Goal: Use online tool/utility: Utilize a website feature to perform a specific function

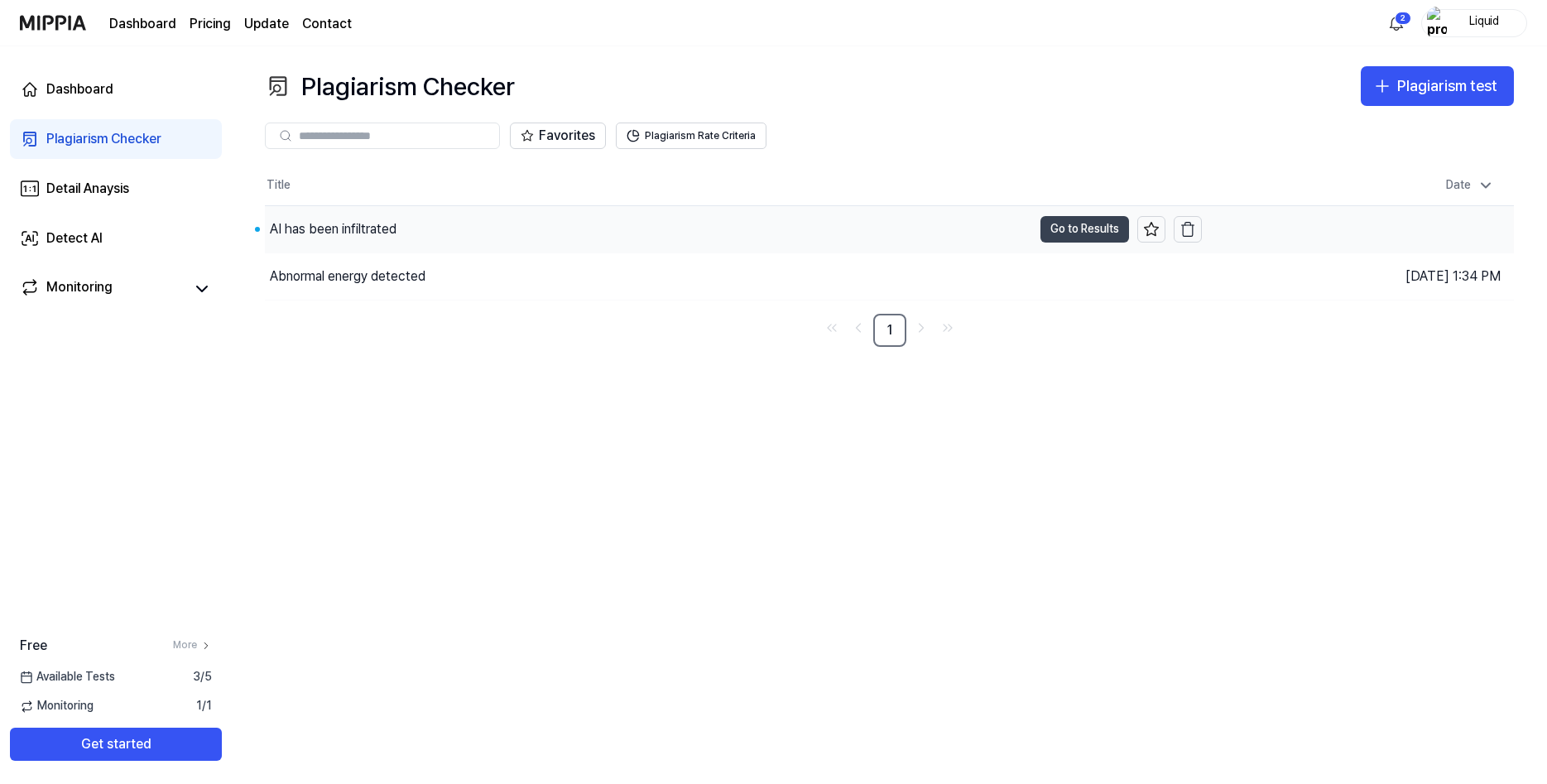
click at [1057, 243] on button "Go to Results" at bounding box center [1084, 229] width 88 height 26
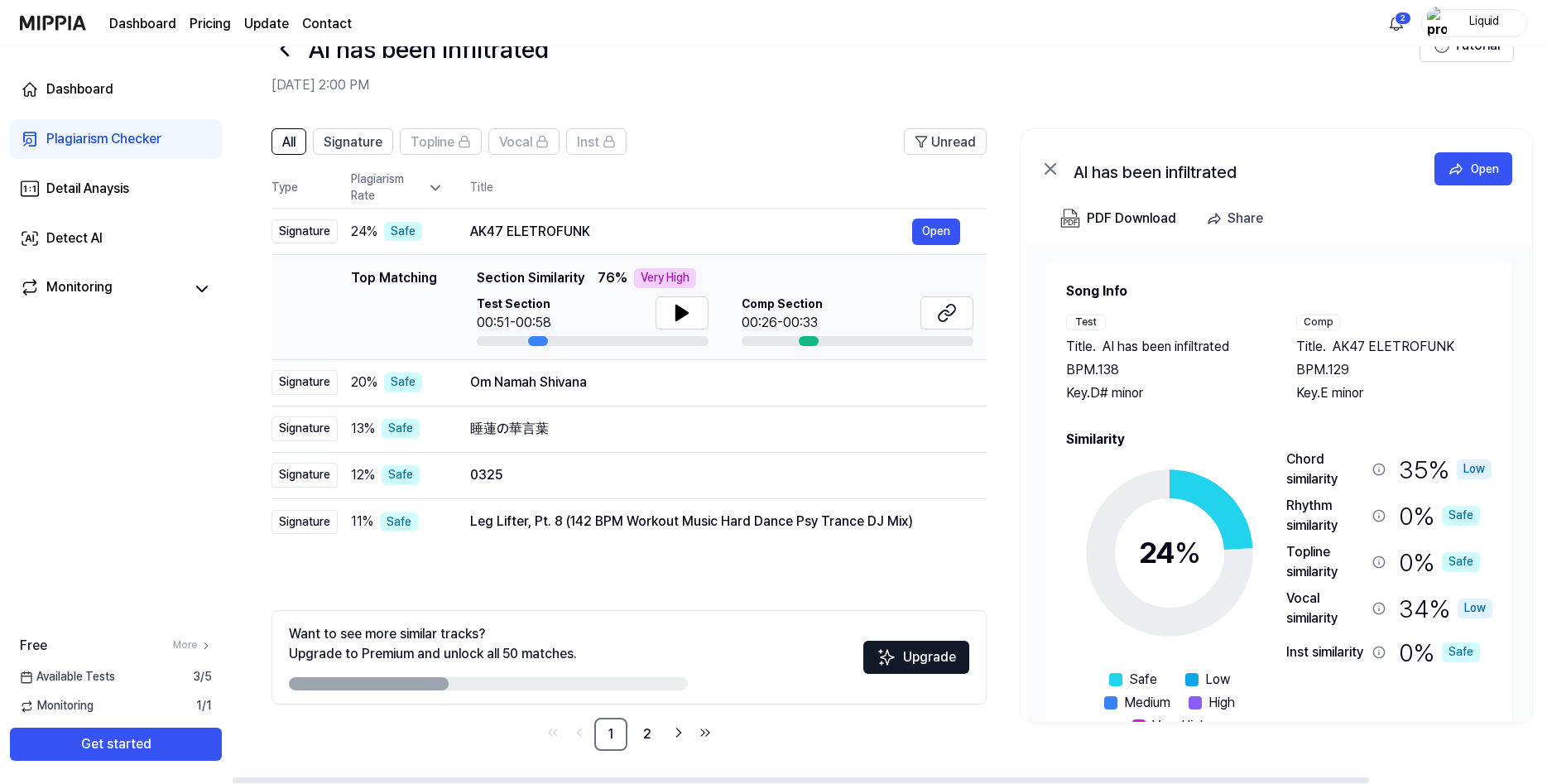
scroll to position [134, 0]
click at [664, 731] on link "2" at bounding box center [646, 733] width 33 height 33
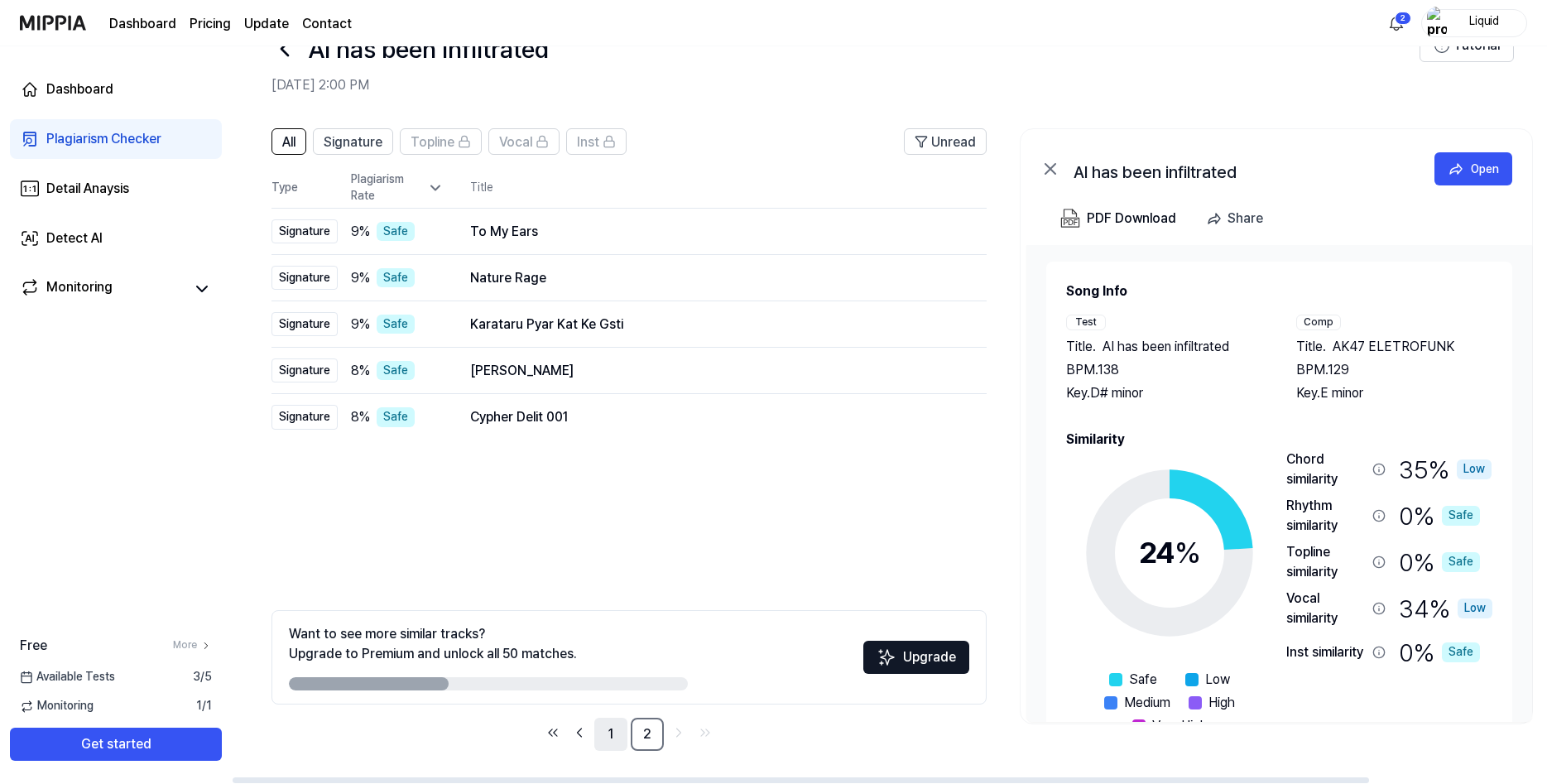
click at [628, 734] on link "1" at bounding box center [611, 733] width 33 height 33
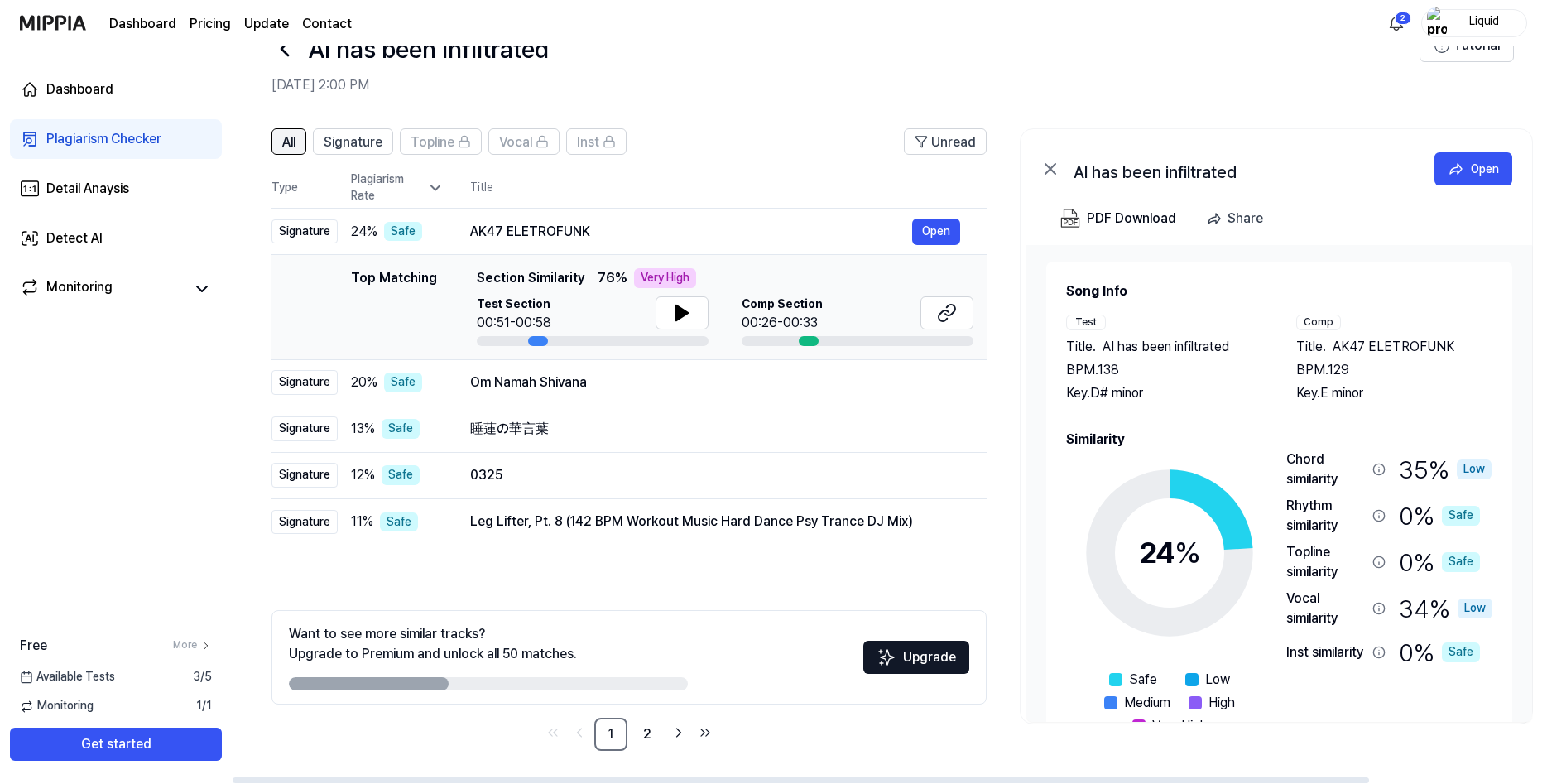
click at [296, 132] on span "All" at bounding box center [289, 142] width 13 height 20
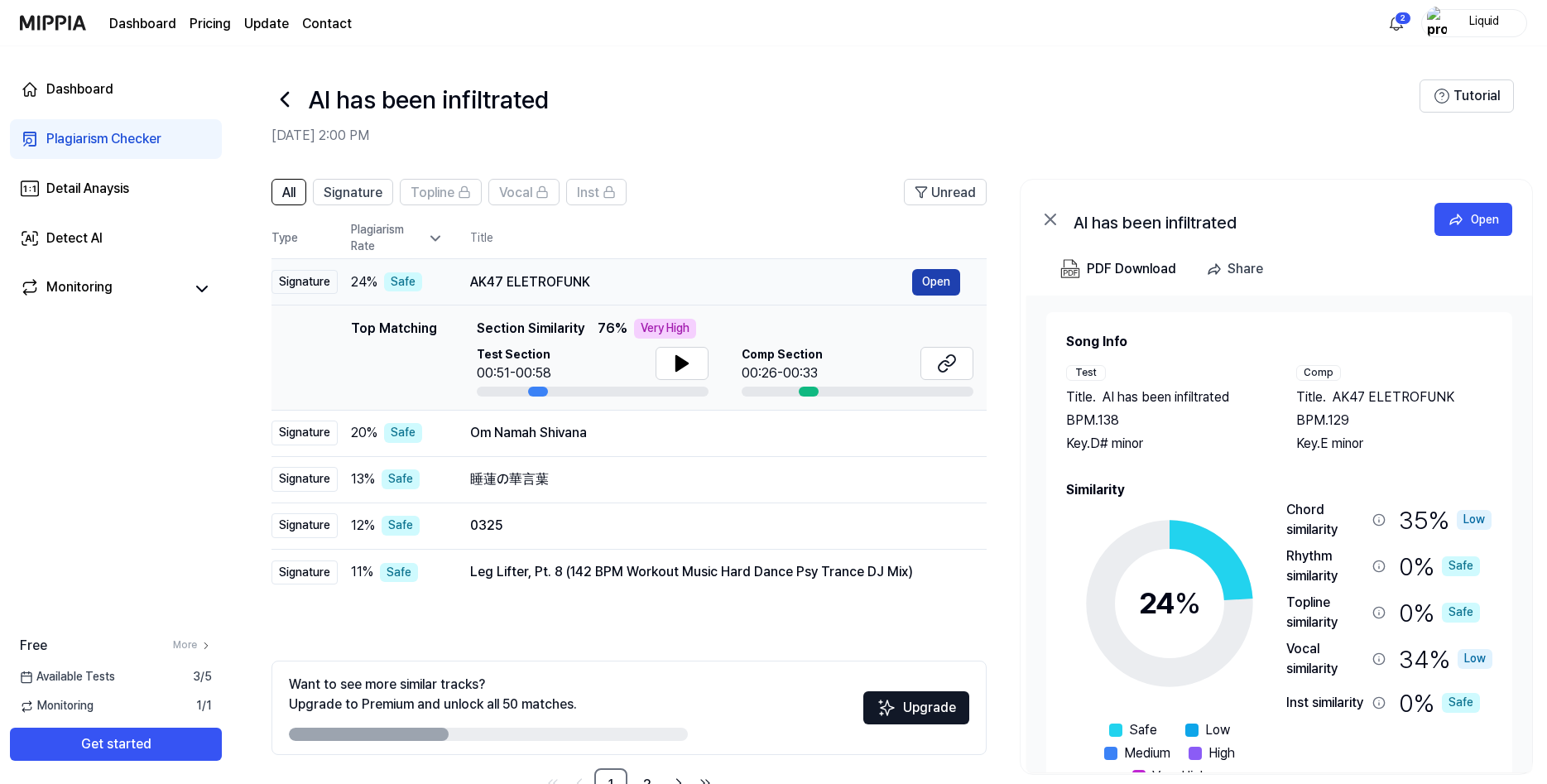
click at [961, 295] on button "Open" at bounding box center [935, 282] width 48 height 26
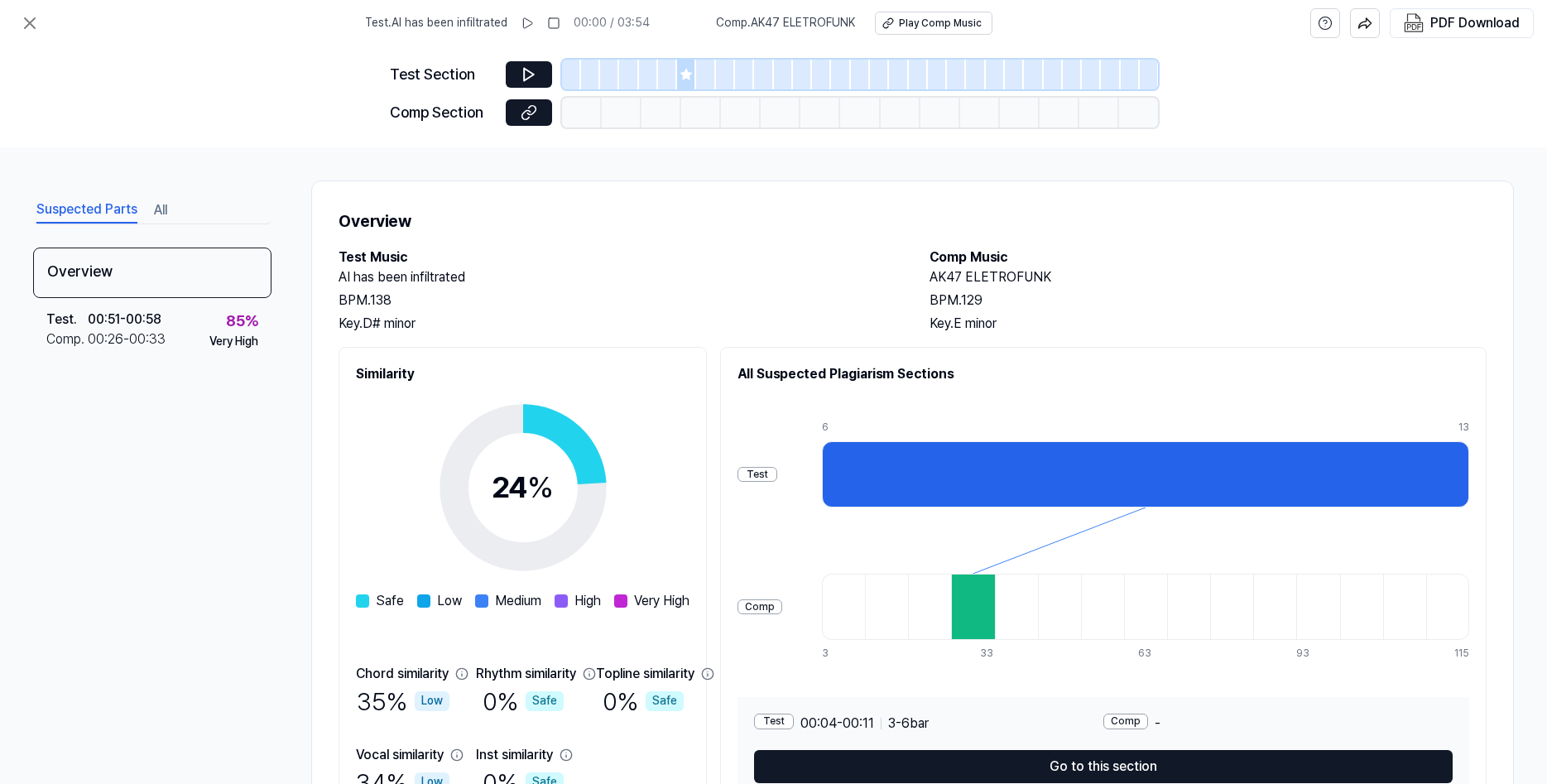
click at [341, 645] on div "Suspected Parts All Overview Test . 00:51 - 00:58 Comp . 00:26 - 00:33 85 % Ver…" at bounding box center [773, 465] width 1547 height 637
click at [27, 30] on icon at bounding box center [29, 23] width 20 height 20
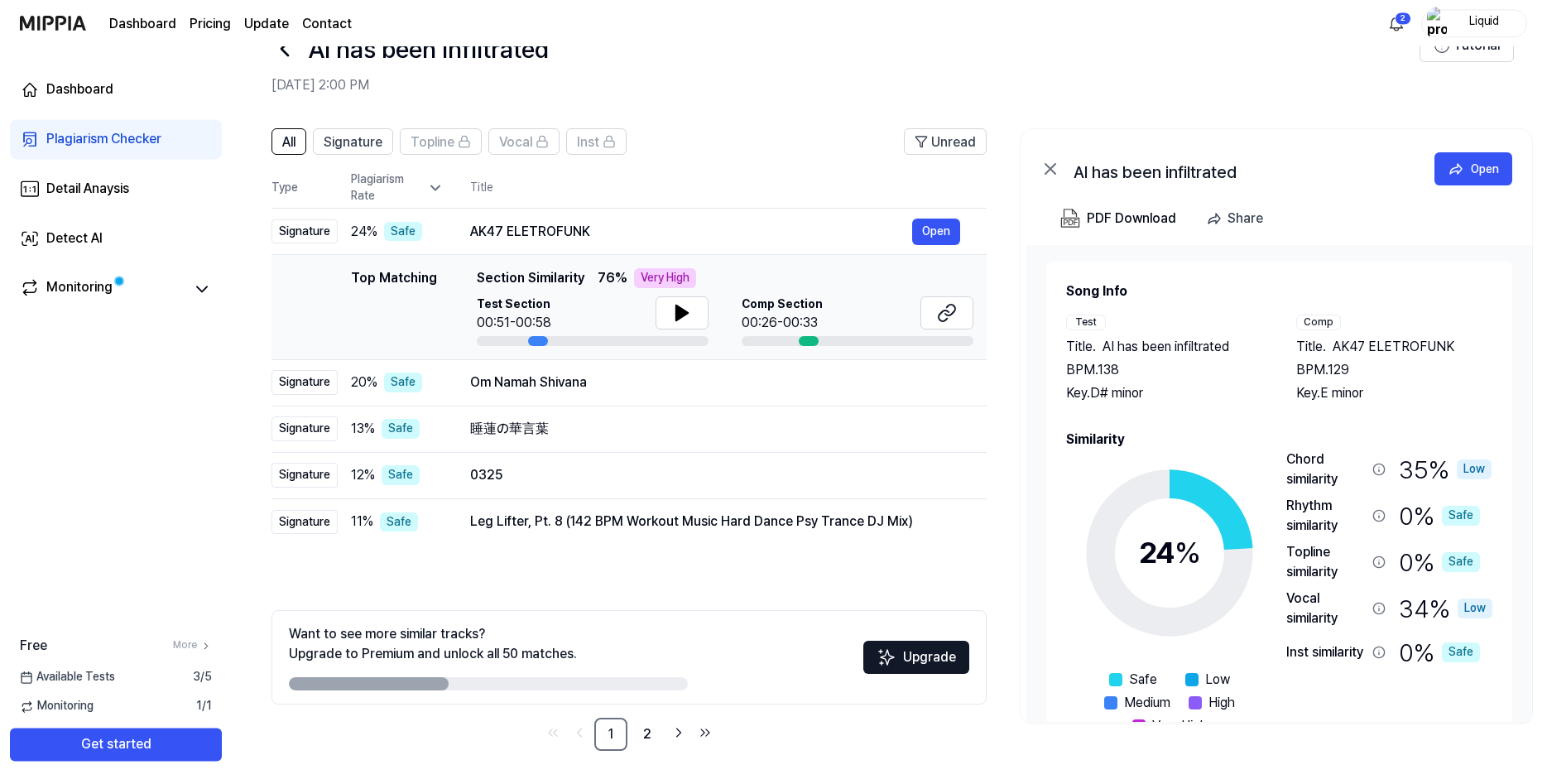
scroll to position [67, 0]
click at [135, 728] on button "Get started" at bounding box center [116, 744] width 212 height 33
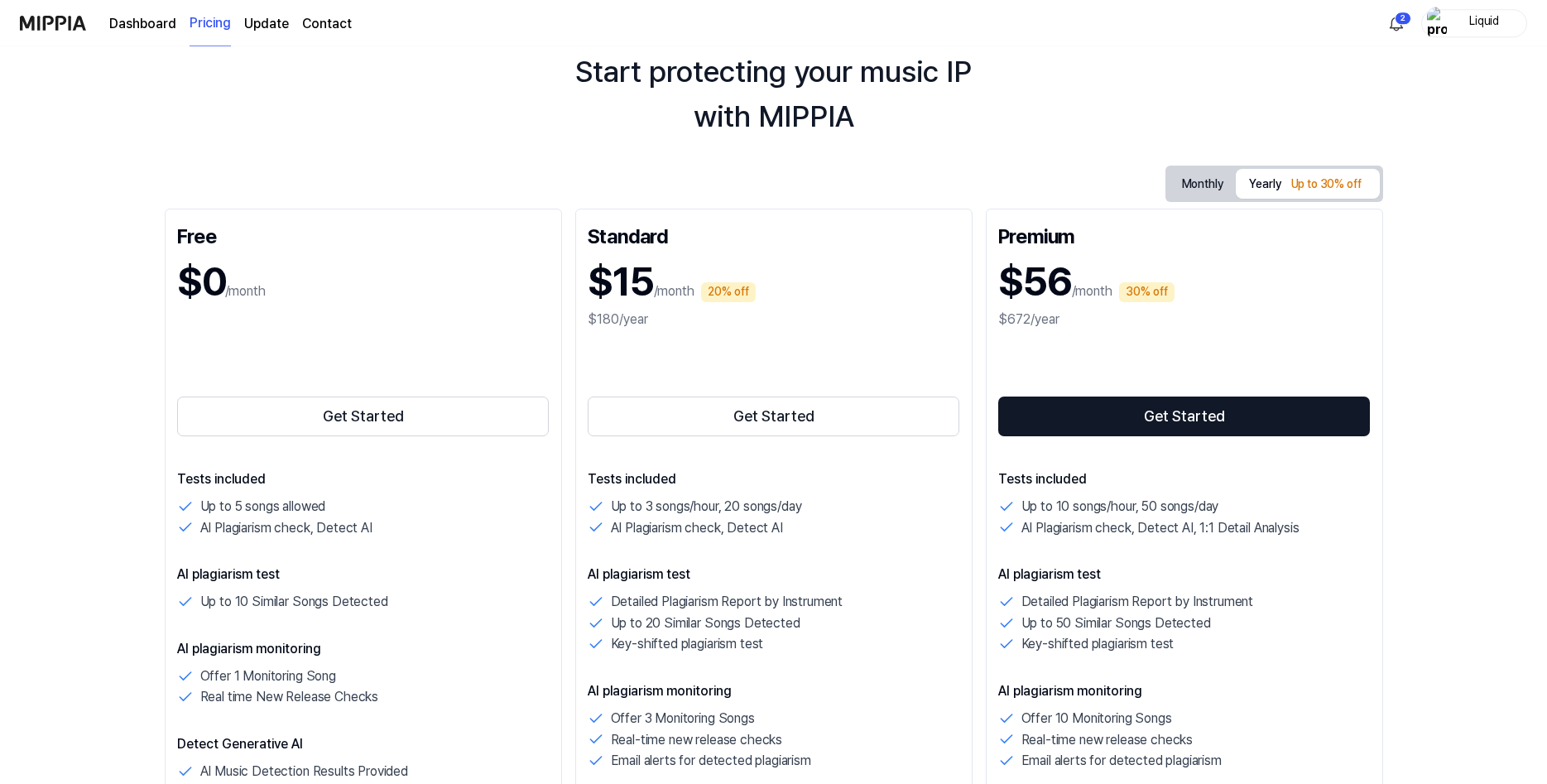
scroll to position [0, 0]
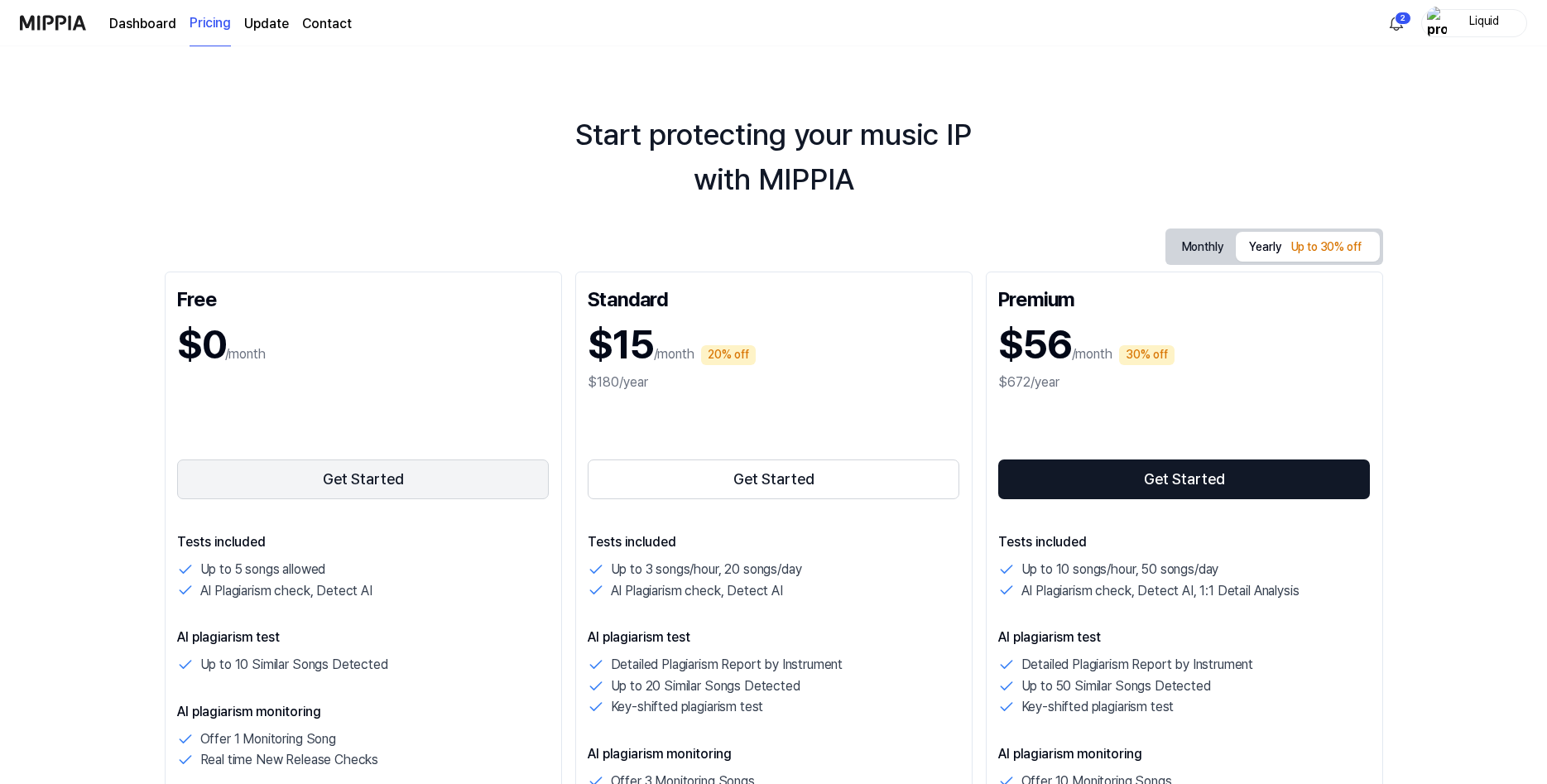
click at [312, 499] on button "Get Started" at bounding box center [363, 479] width 372 height 39
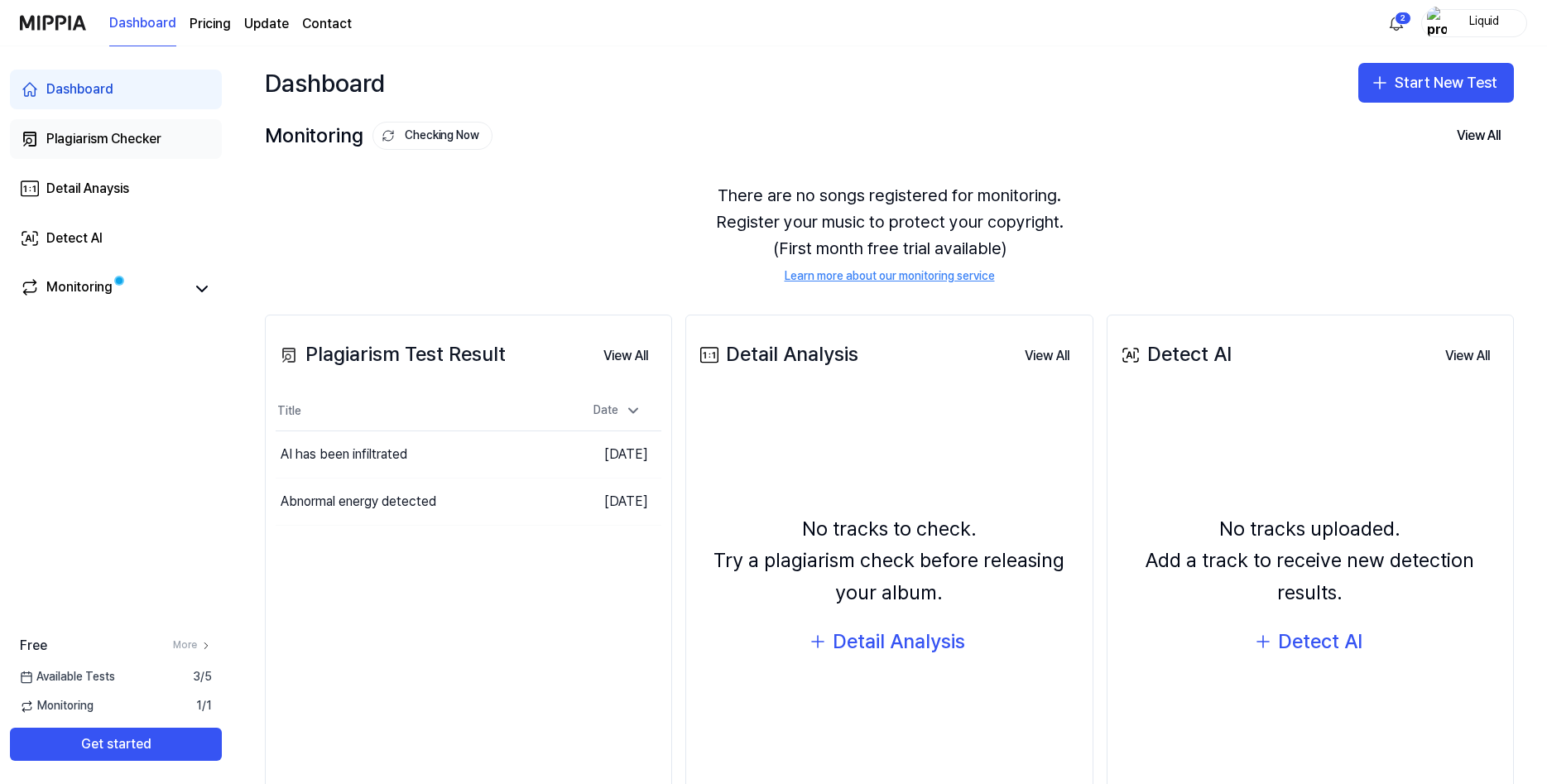
click at [97, 149] on div "Plagiarism Checker" at bounding box center [103, 139] width 115 height 20
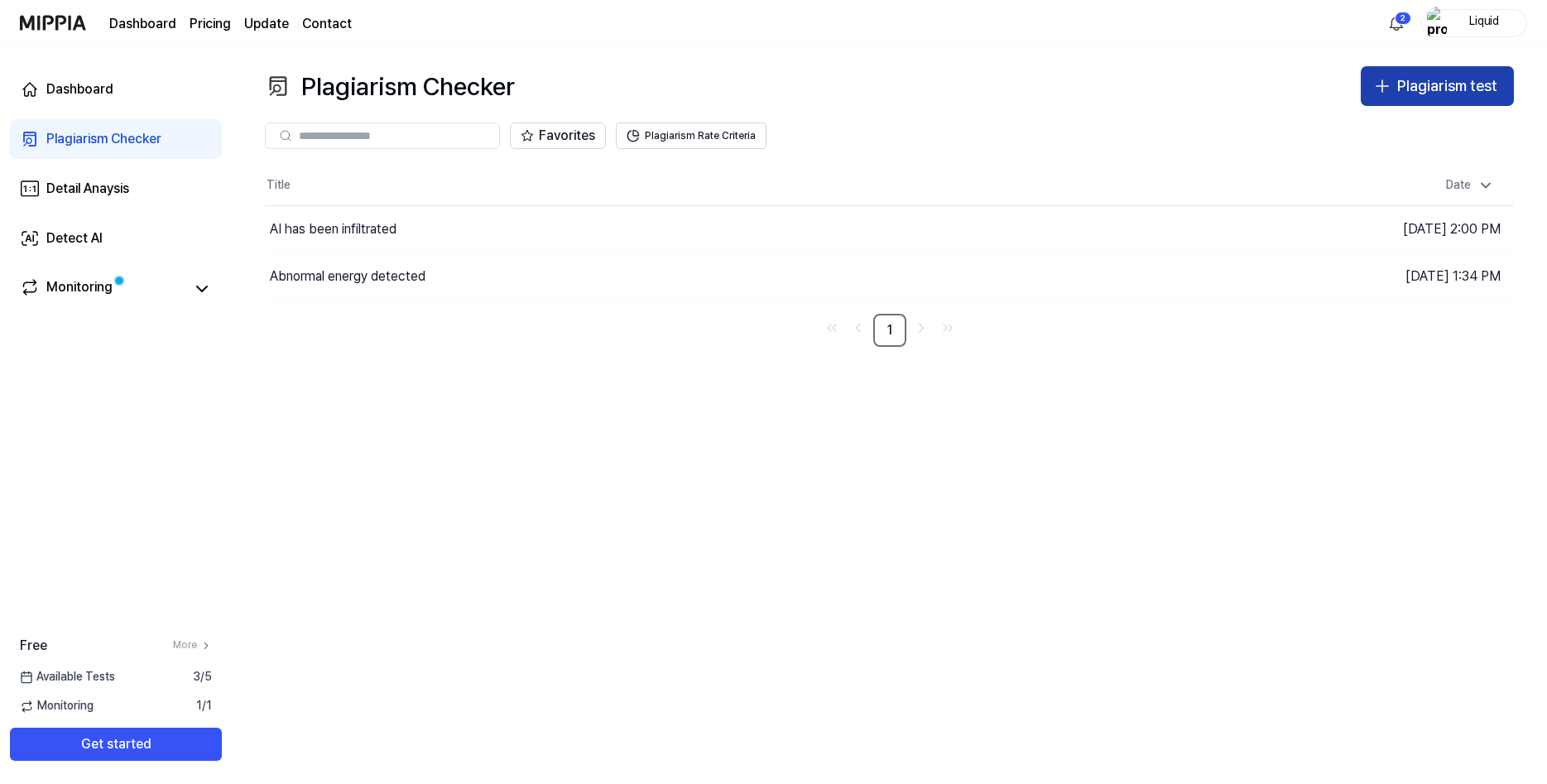
click at [1399, 98] on div "Plagiarism test" at bounding box center [1447, 86] width 100 height 24
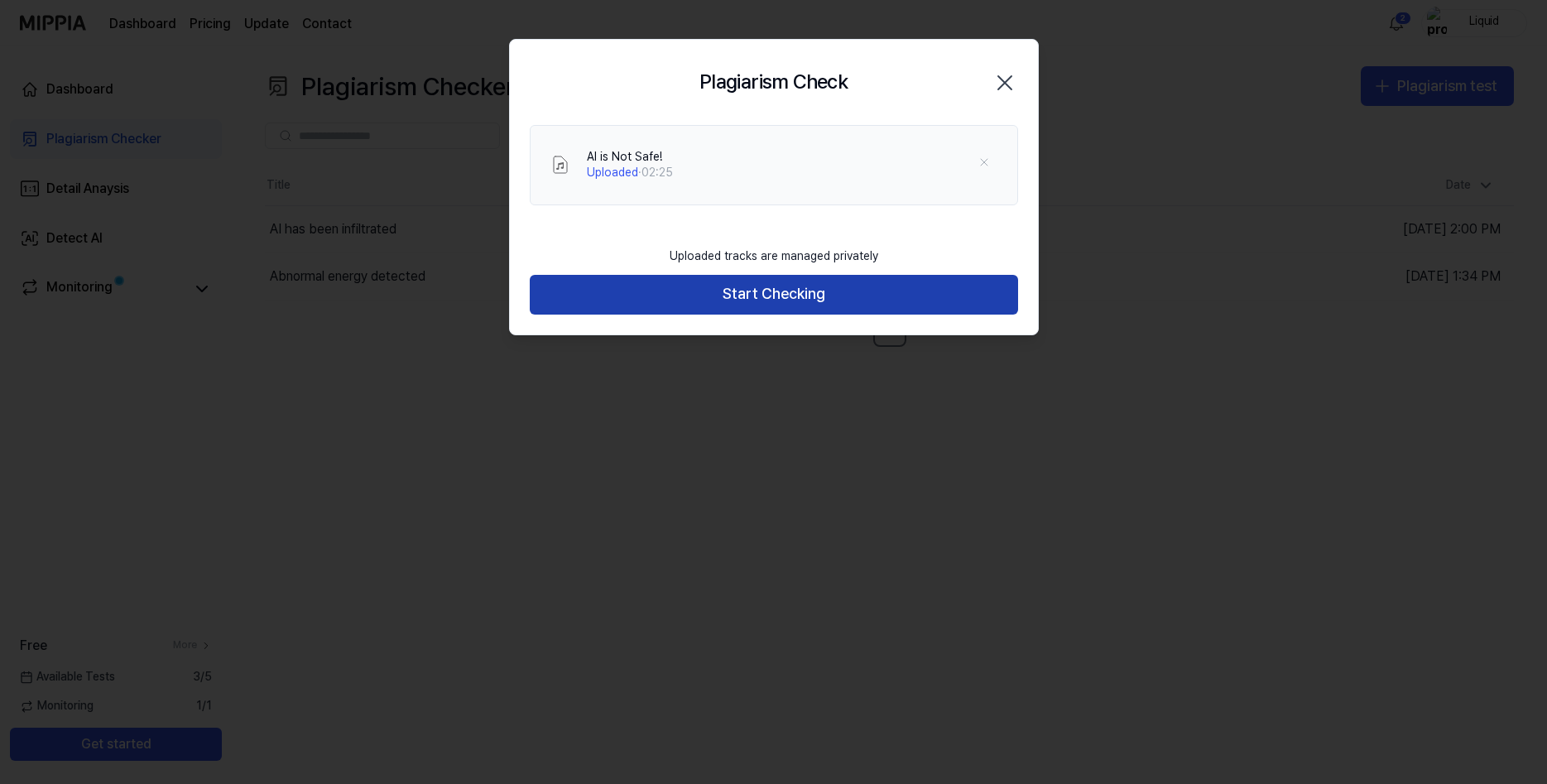
click at [767, 314] on button "Start Checking" at bounding box center [774, 294] width 489 height 39
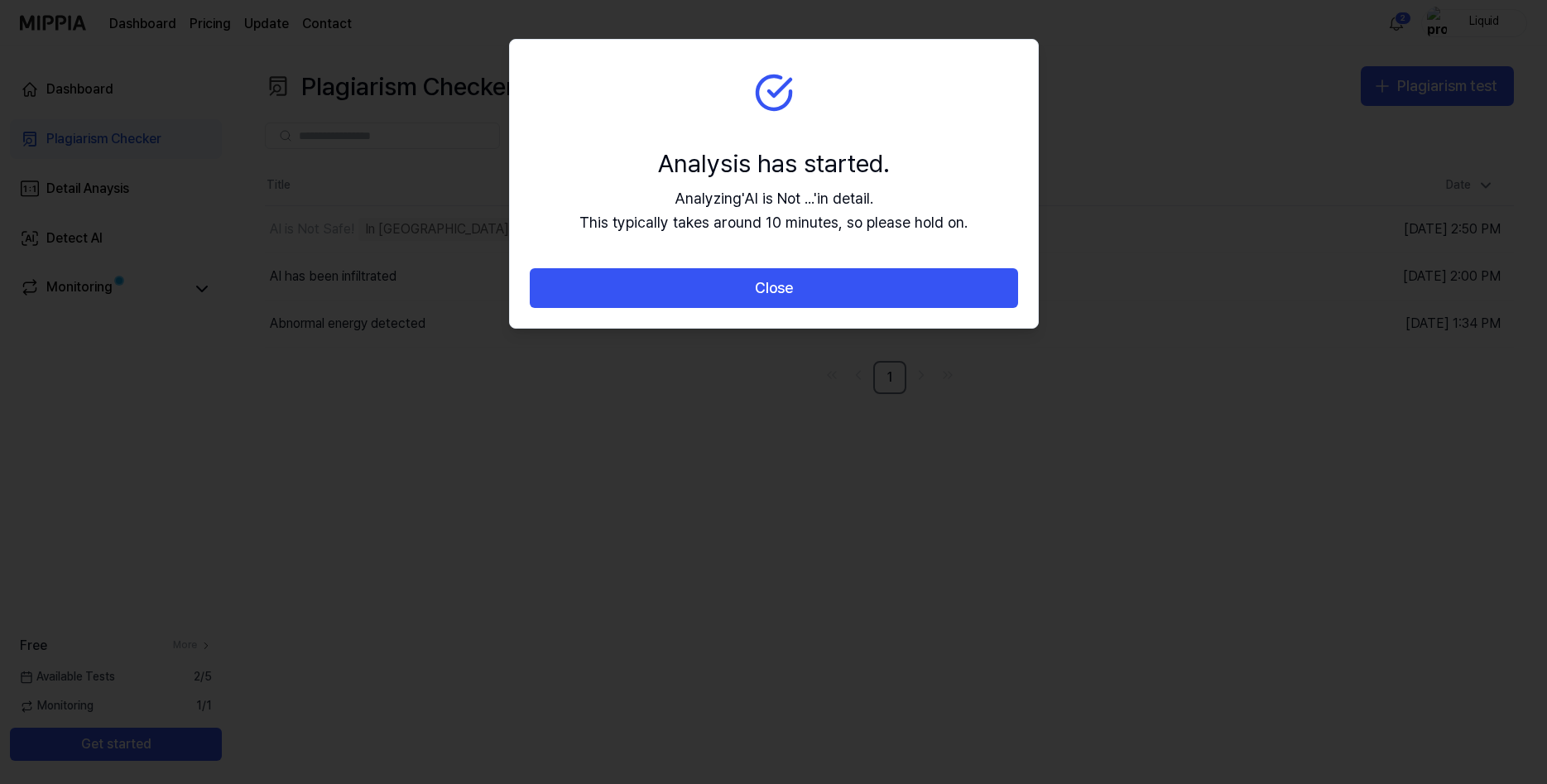
click at [767, 308] on button "Close" at bounding box center [774, 288] width 489 height 39
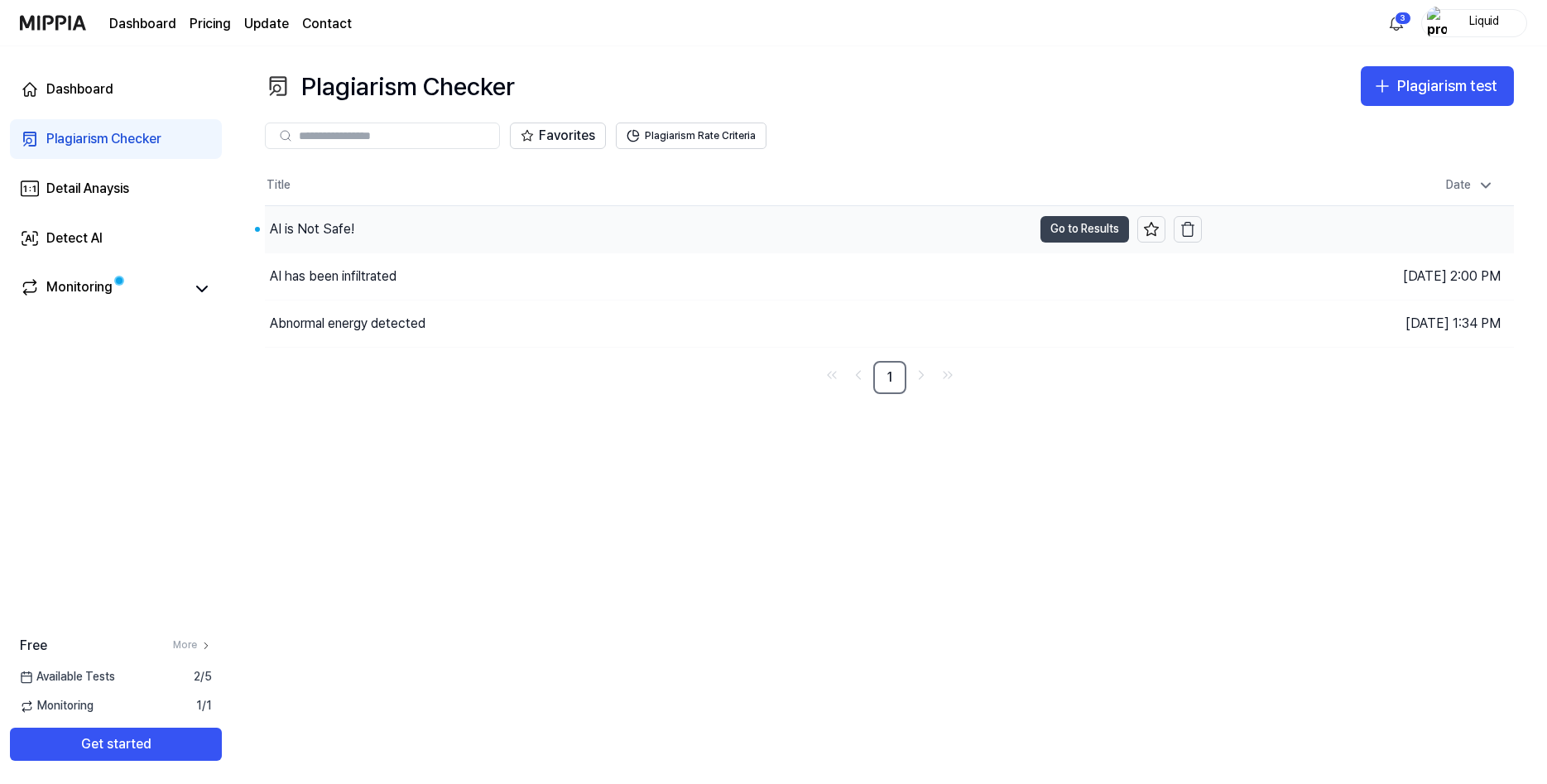
click at [1070, 243] on button "Go to Results" at bounding box center [1084, 229] width 88 height 26
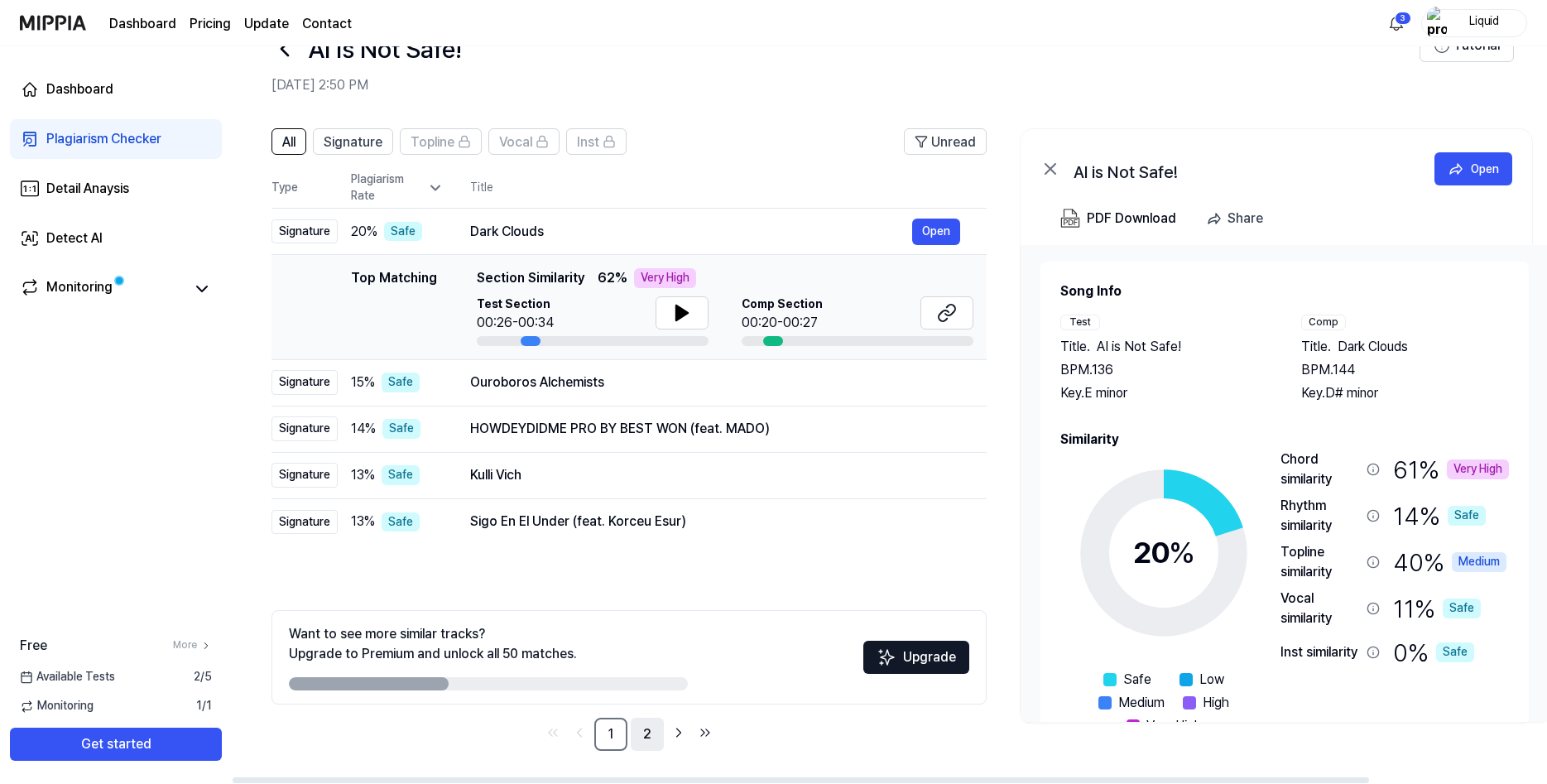
click at [664, 733] on link "2" at bounding box center [646, 733] width 33 height 33
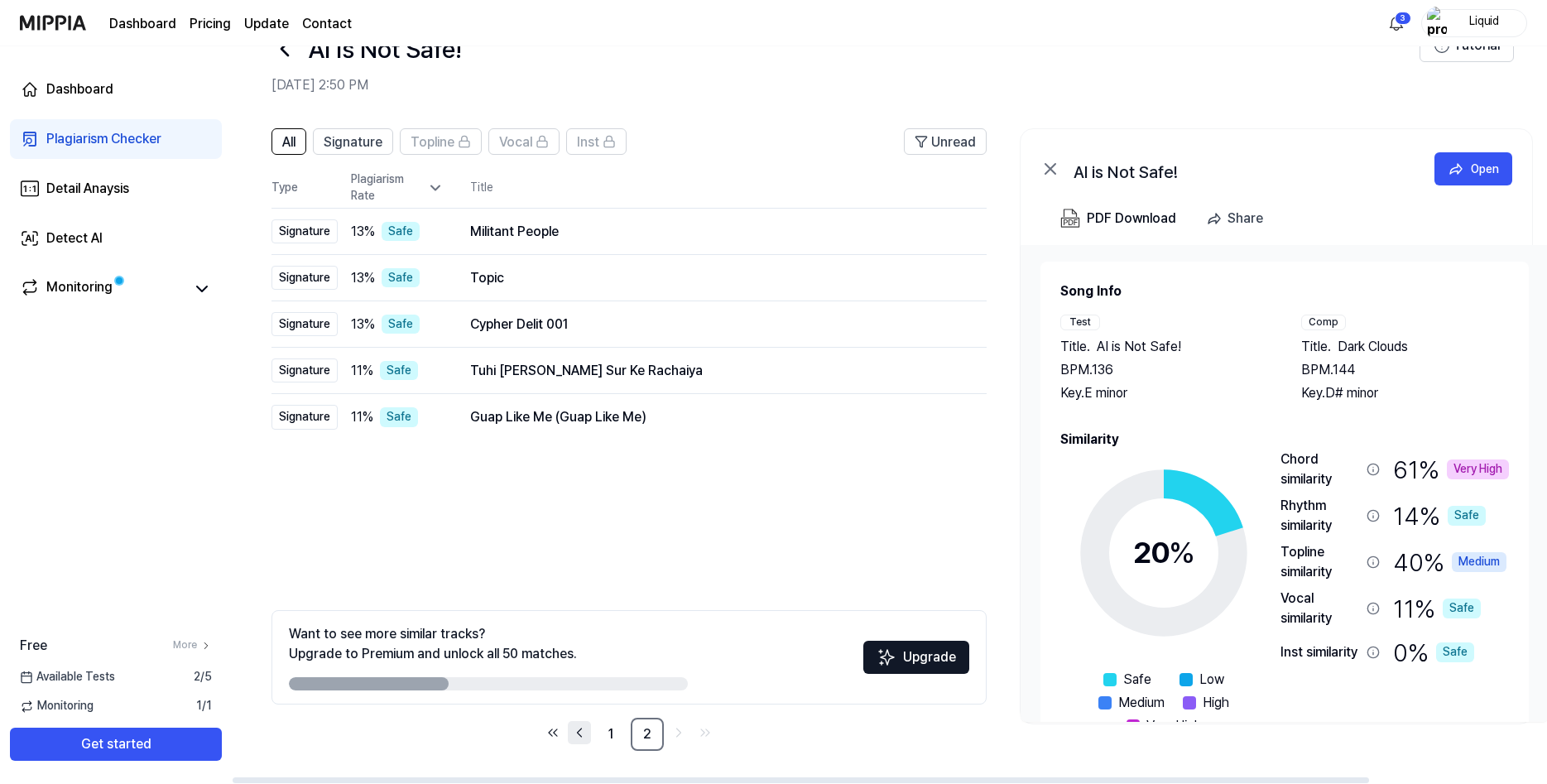
click at [587, 731] on icon "Go to previous page" at bounding box center [580, 731] width 17 height 20
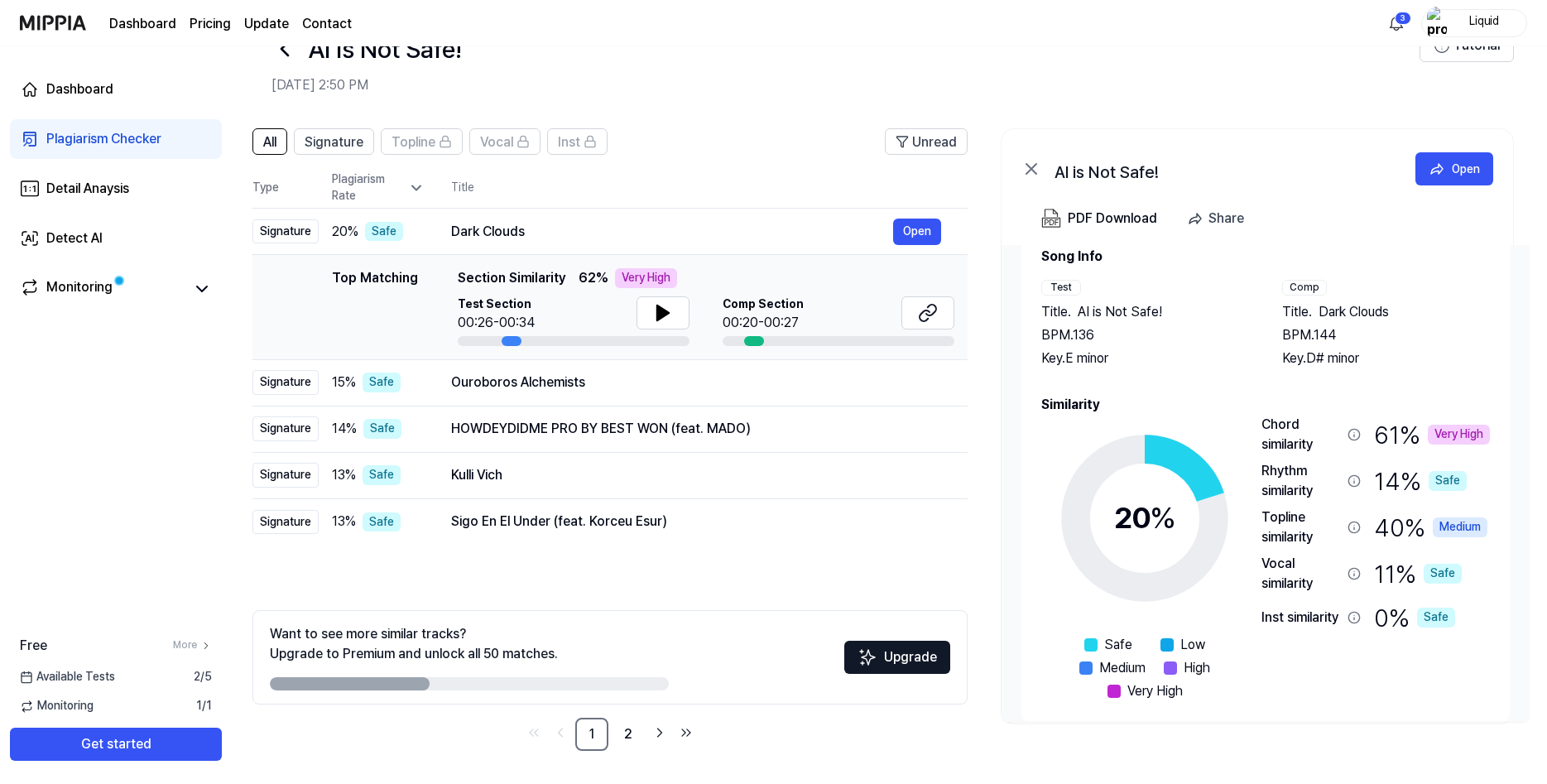
scroll to position [35, 0]
click at [161, 149] on div "Plagiarism Checker" at bounding box center [103, 139] width 115 height 20
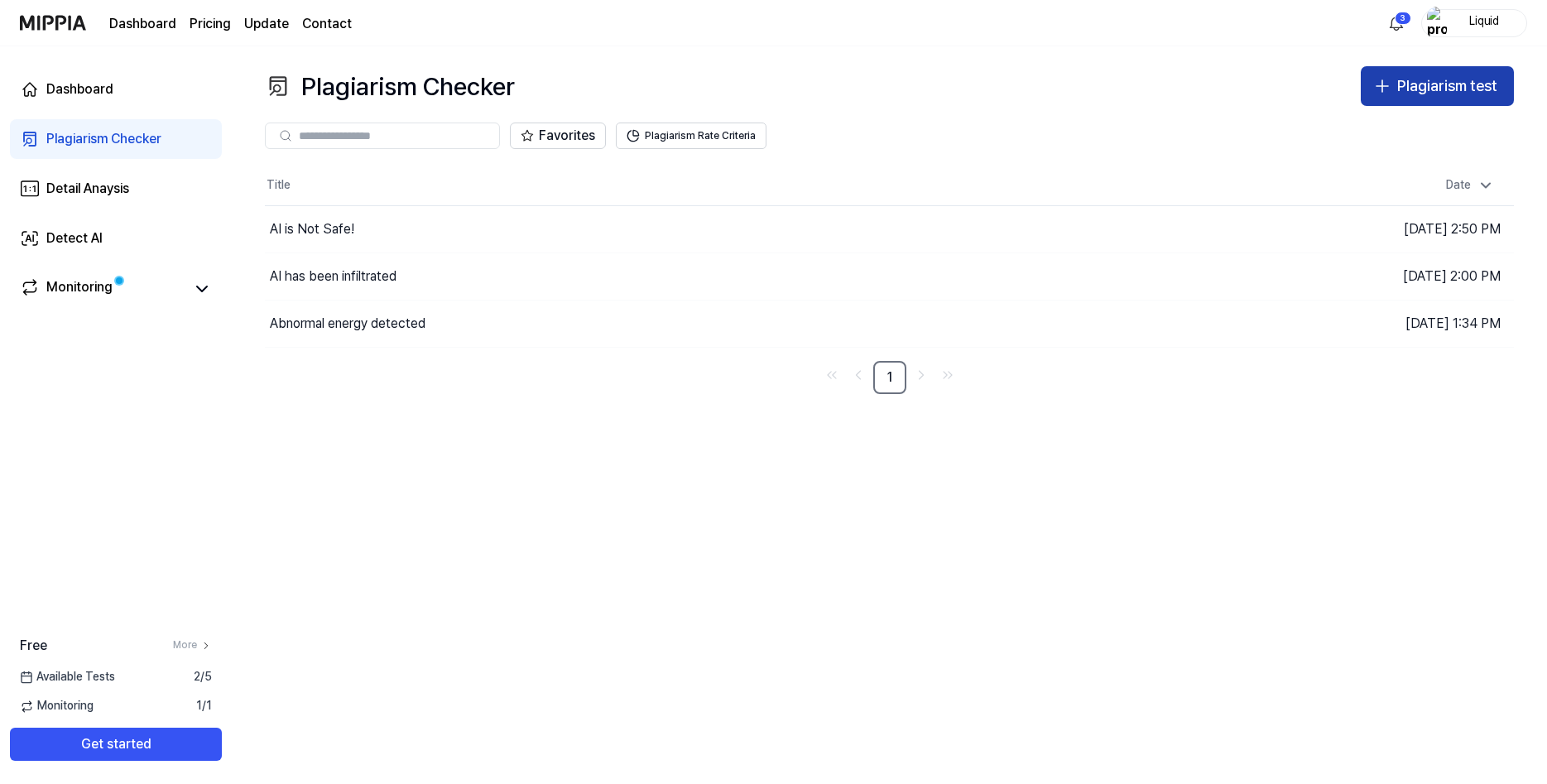
click at [1397, 98] on div "Plagiarism test" at bounding box center [1447, 86] width 100 height 24
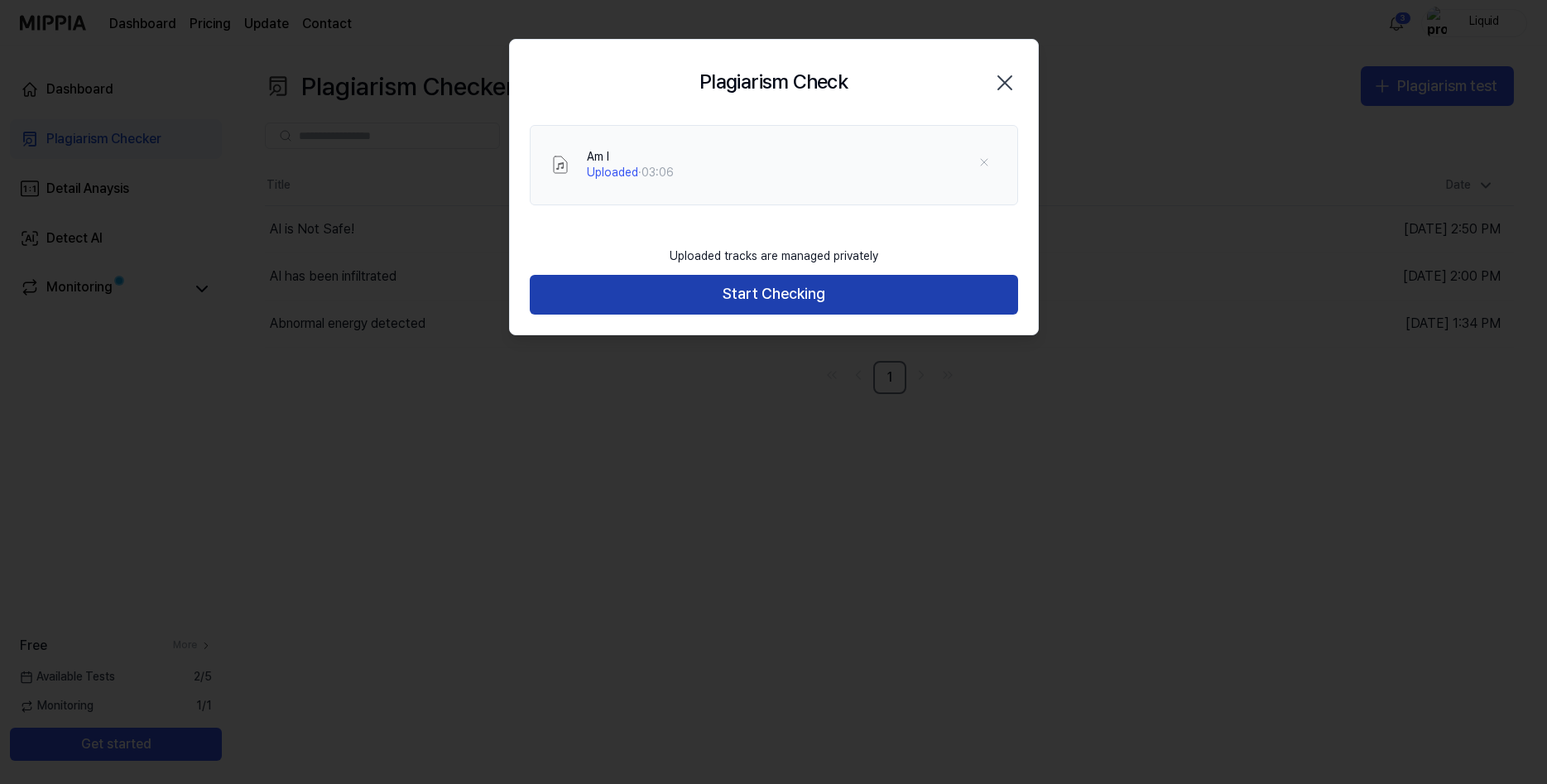
click at [773, 314] on button "Start Checking" at bounding box center [774, 294] width 489 height 39
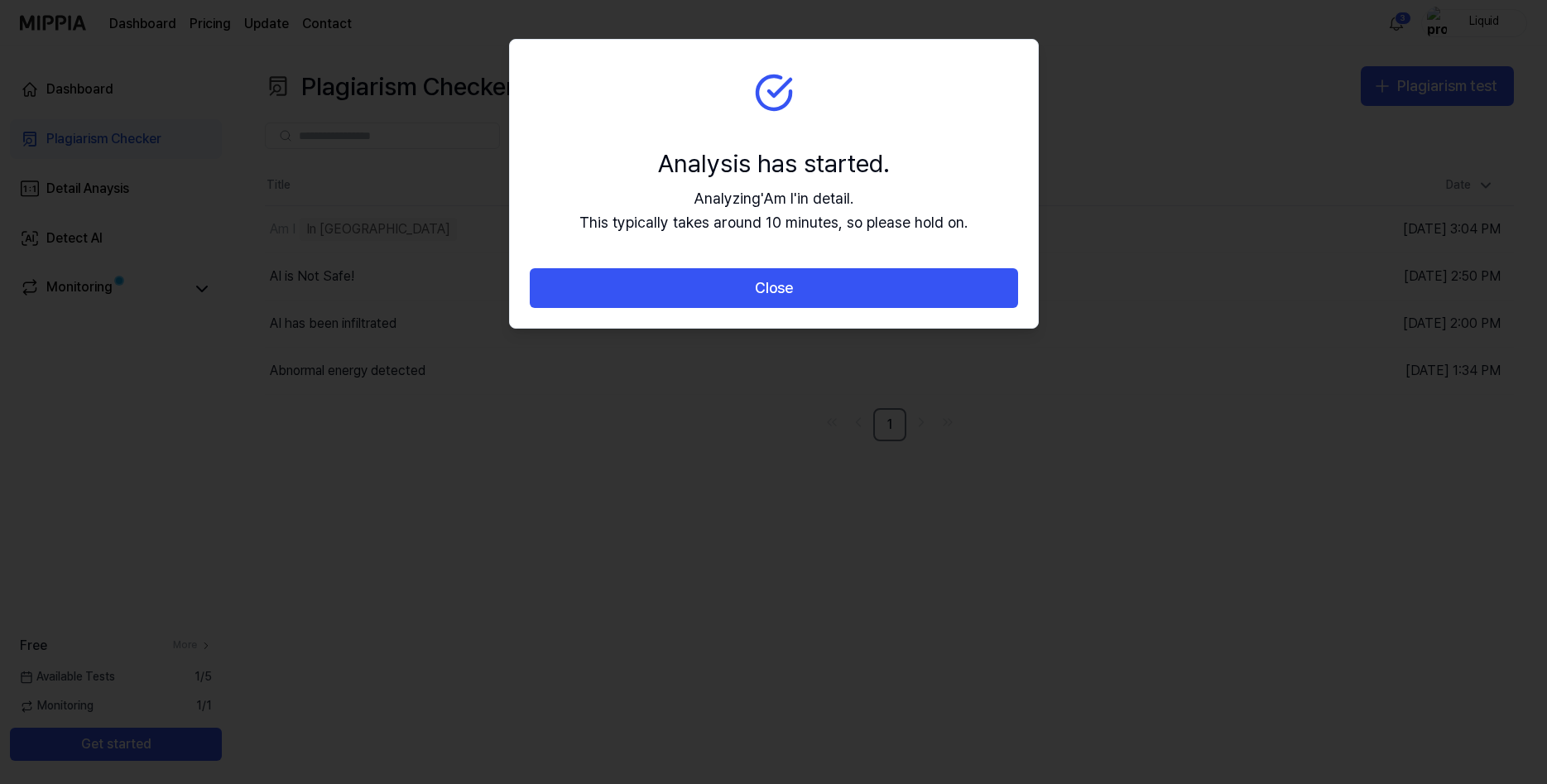
click at [773, 308] on button "Close" at bounding box center [774, 288] width 489 height 39
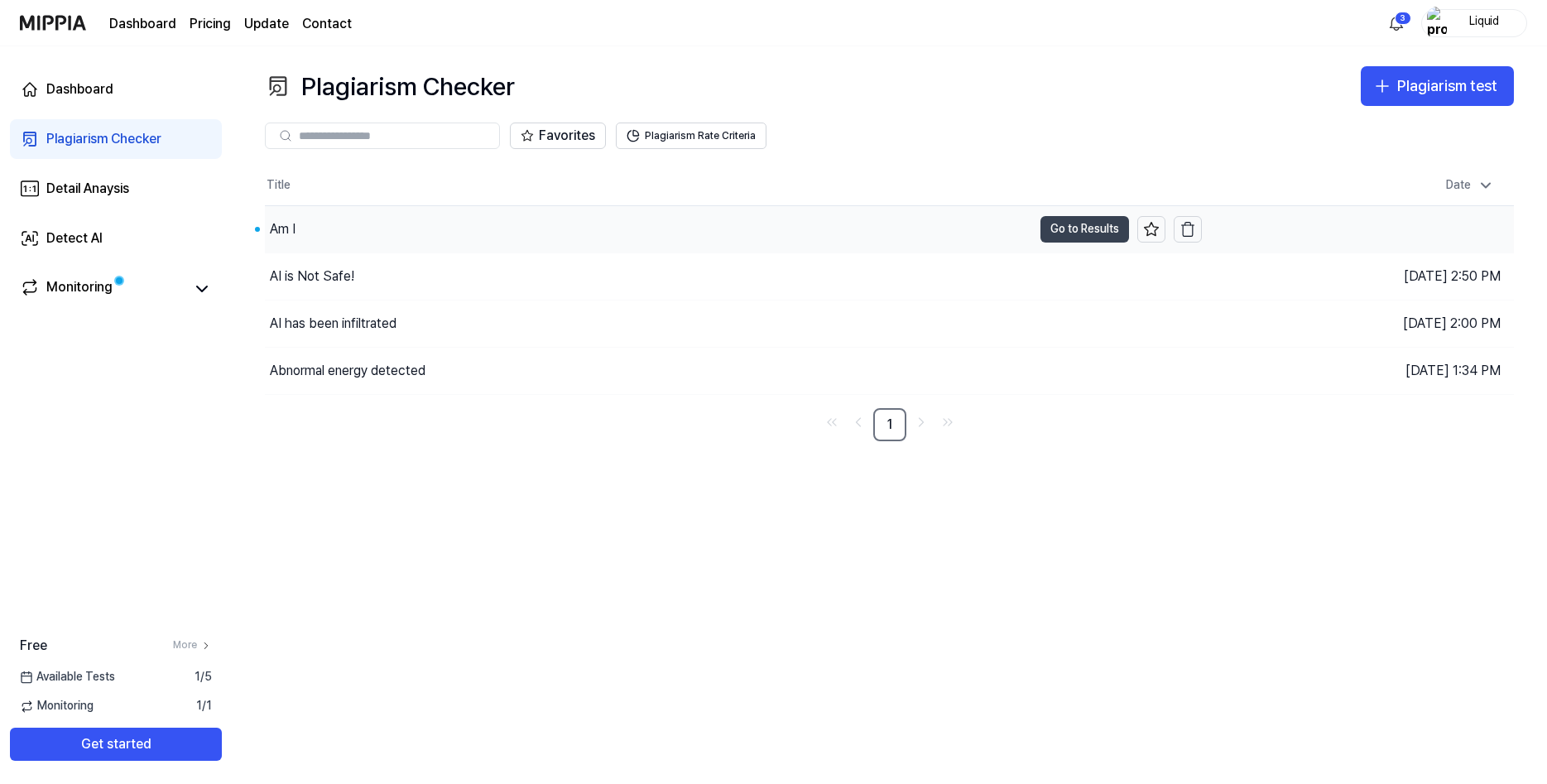
click at [1051, 243] on button "Go to Results" at bounding box center [1084, 229] width 88 height 26
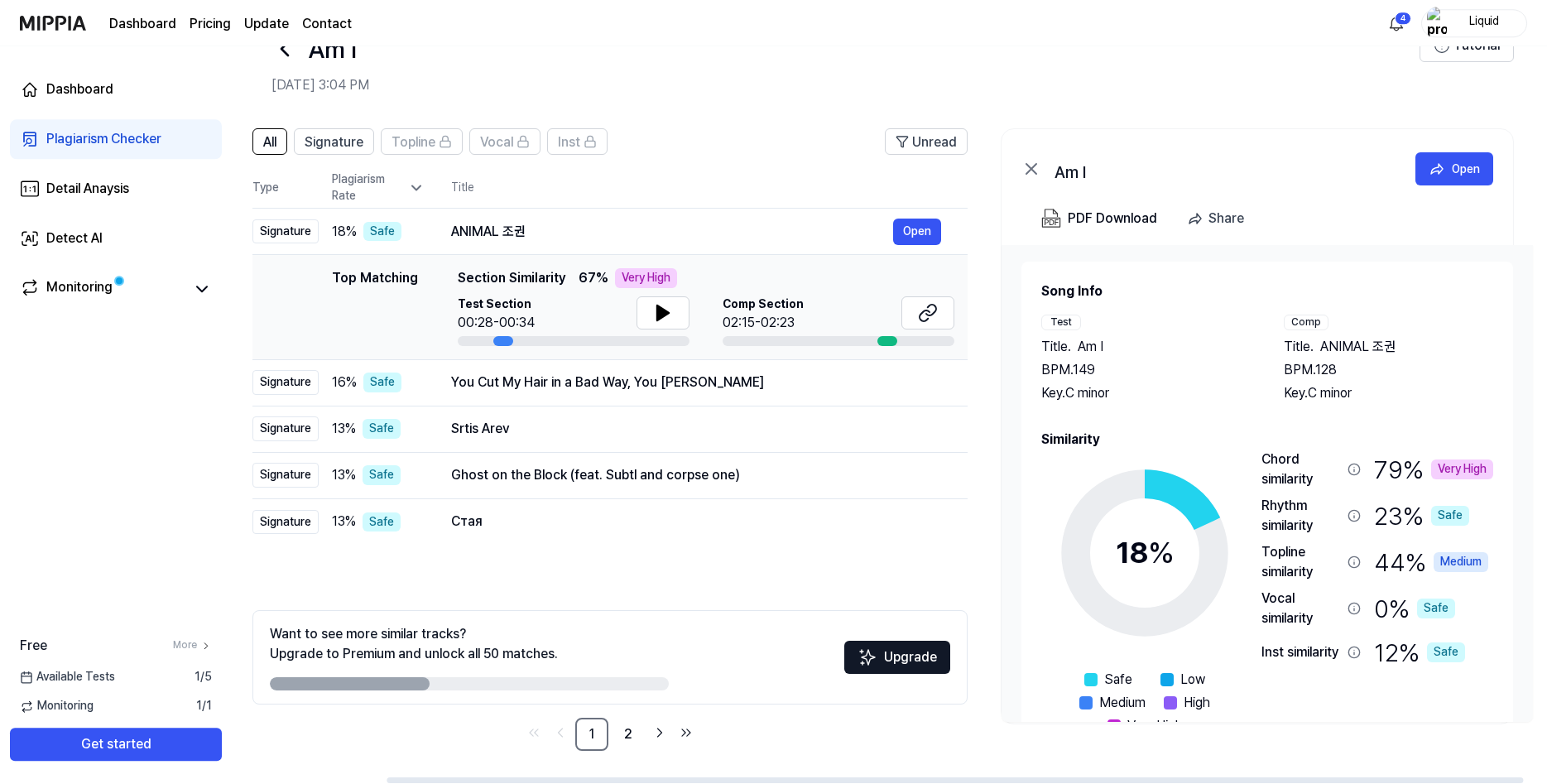
scroll to position [134, 0]
click at [612, 732] on link "2" at bounding box center [628, 733] width 33 height 33
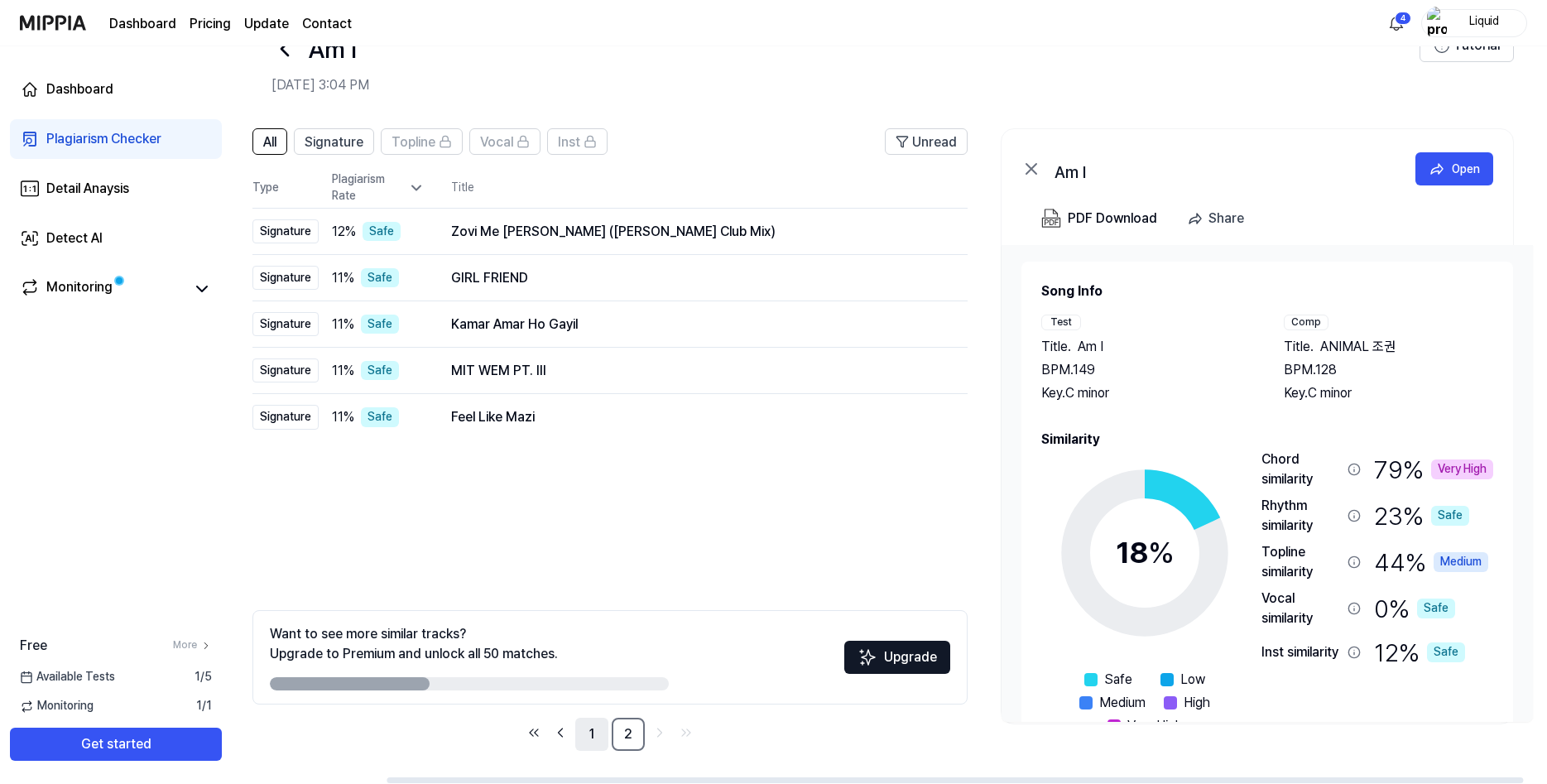
click at [575, 742] on link "1" at bounding box center [591, 733] width 33 height 33
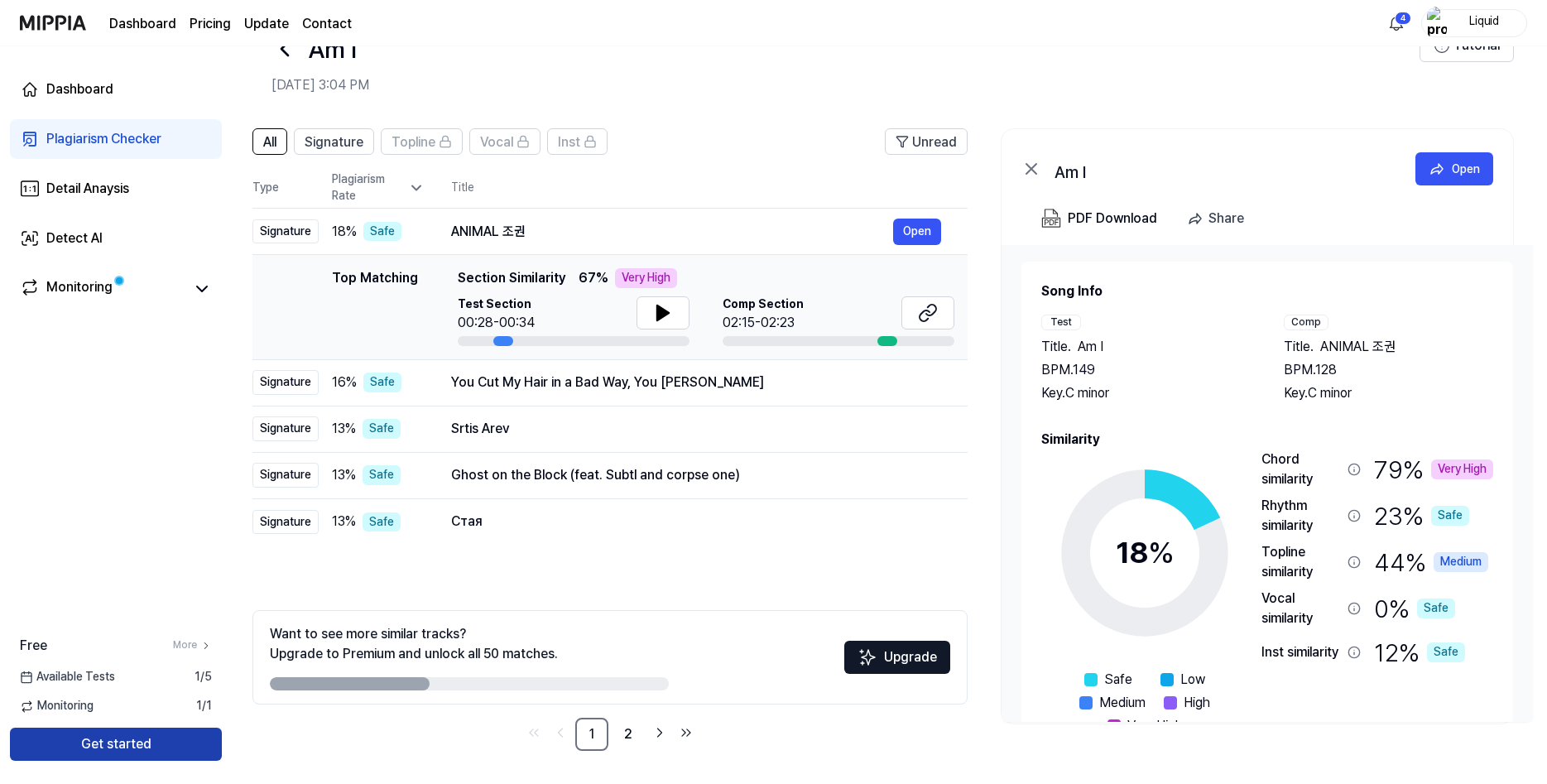
click at [144, 742] on button "Get started" at bounding box center [116, 744] width 212 height 33
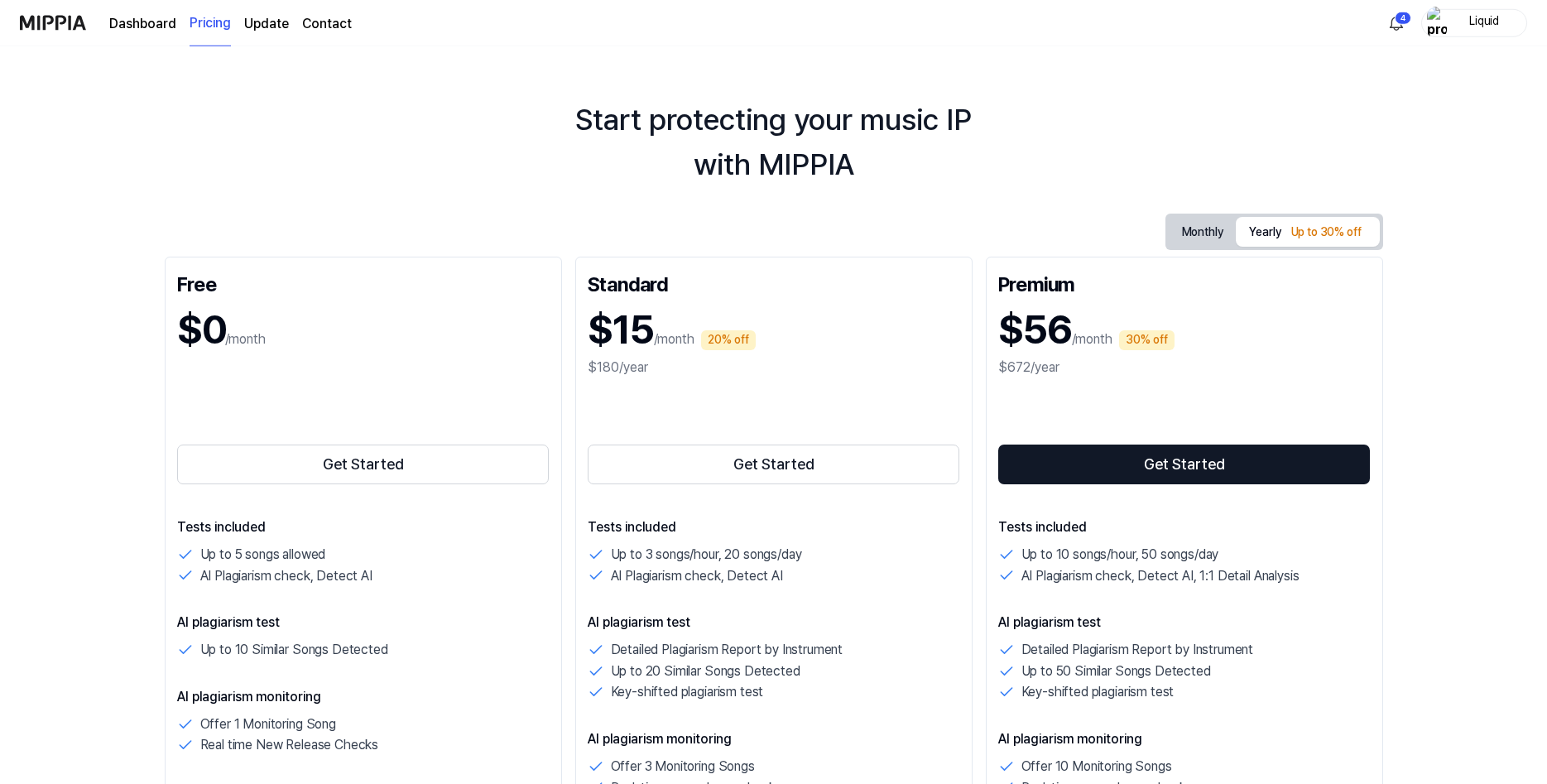
scroll to position [0, 0]
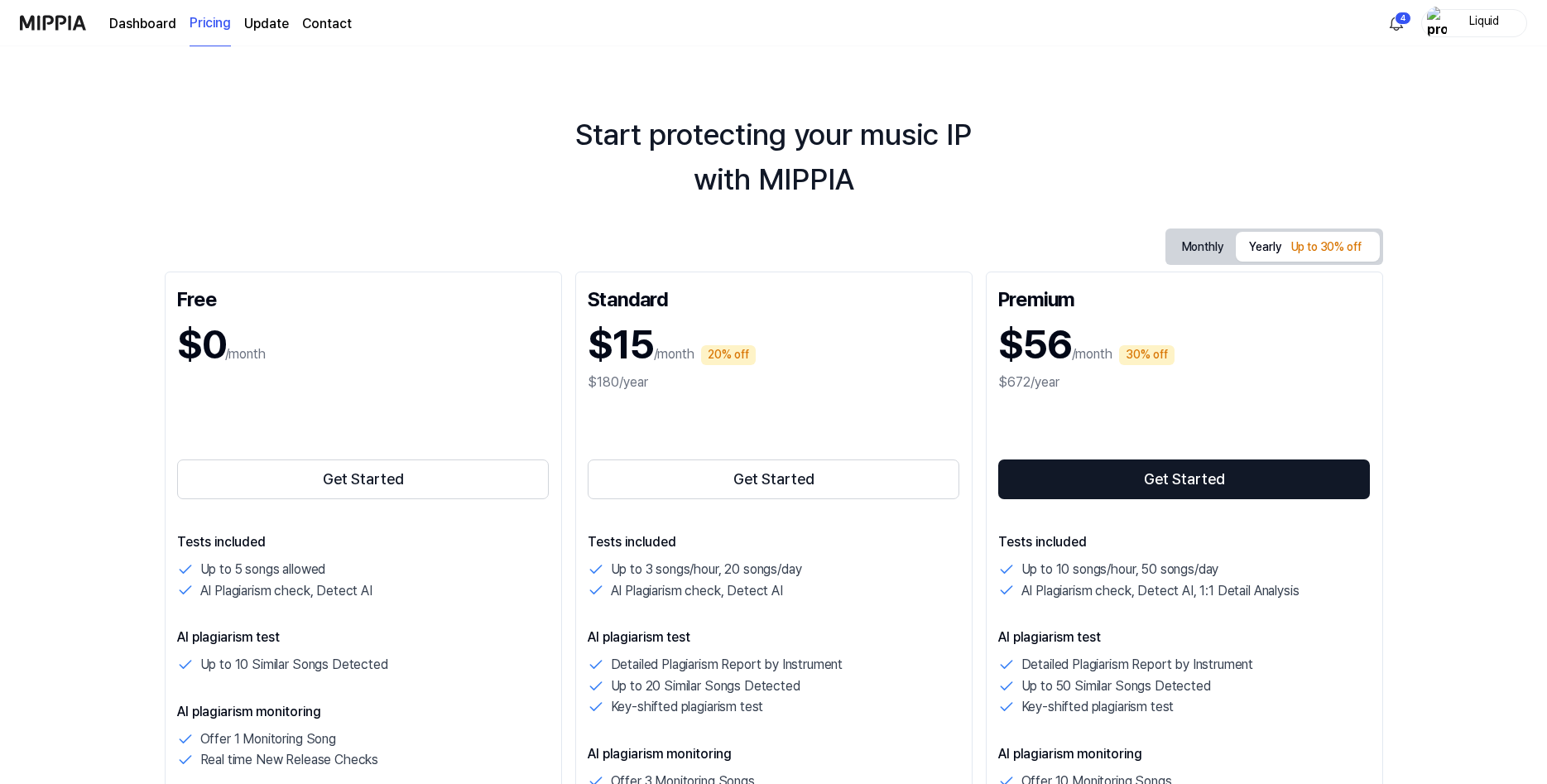
click at [159, 20] on link "Dashboard" at bounding box center [142, 23] width 67 height 20
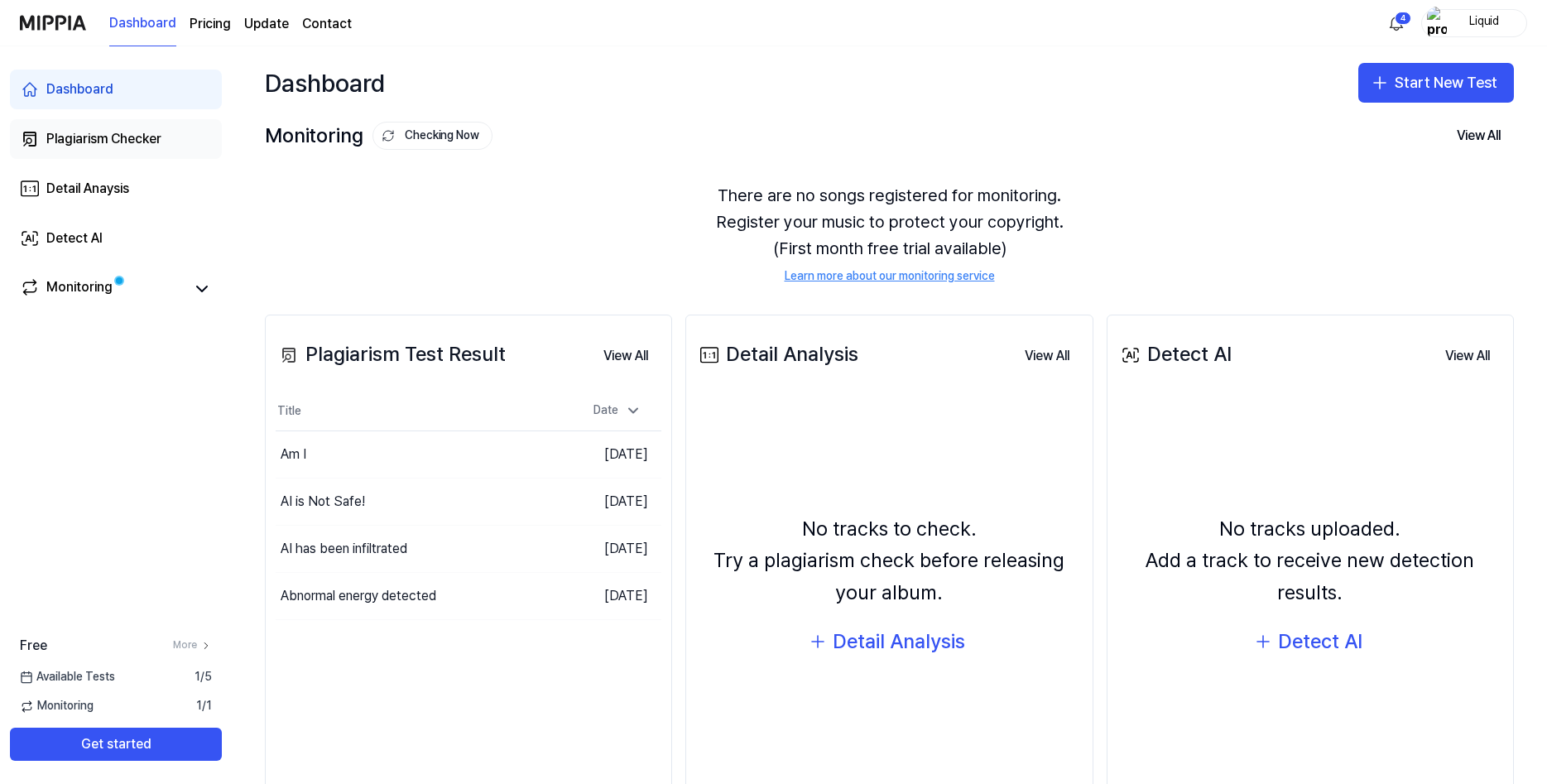
click at [153, 149] on div "Plagiarism Checker" at bounding box center [103, 139] width 115 height 20
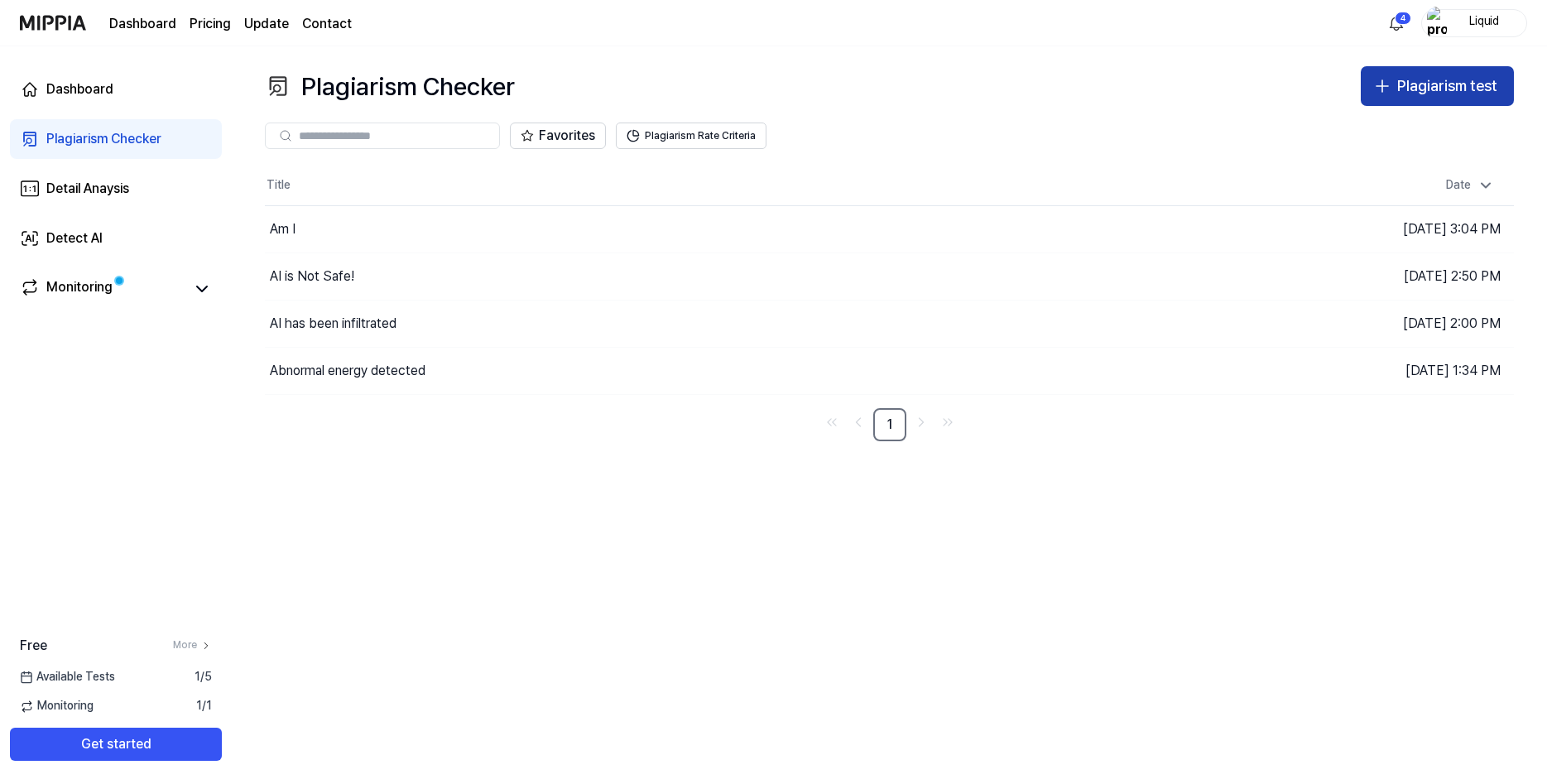
click at [1397, 98] on div "Plagiarism test" at bounding box center [1447, 86] width 100 height 24
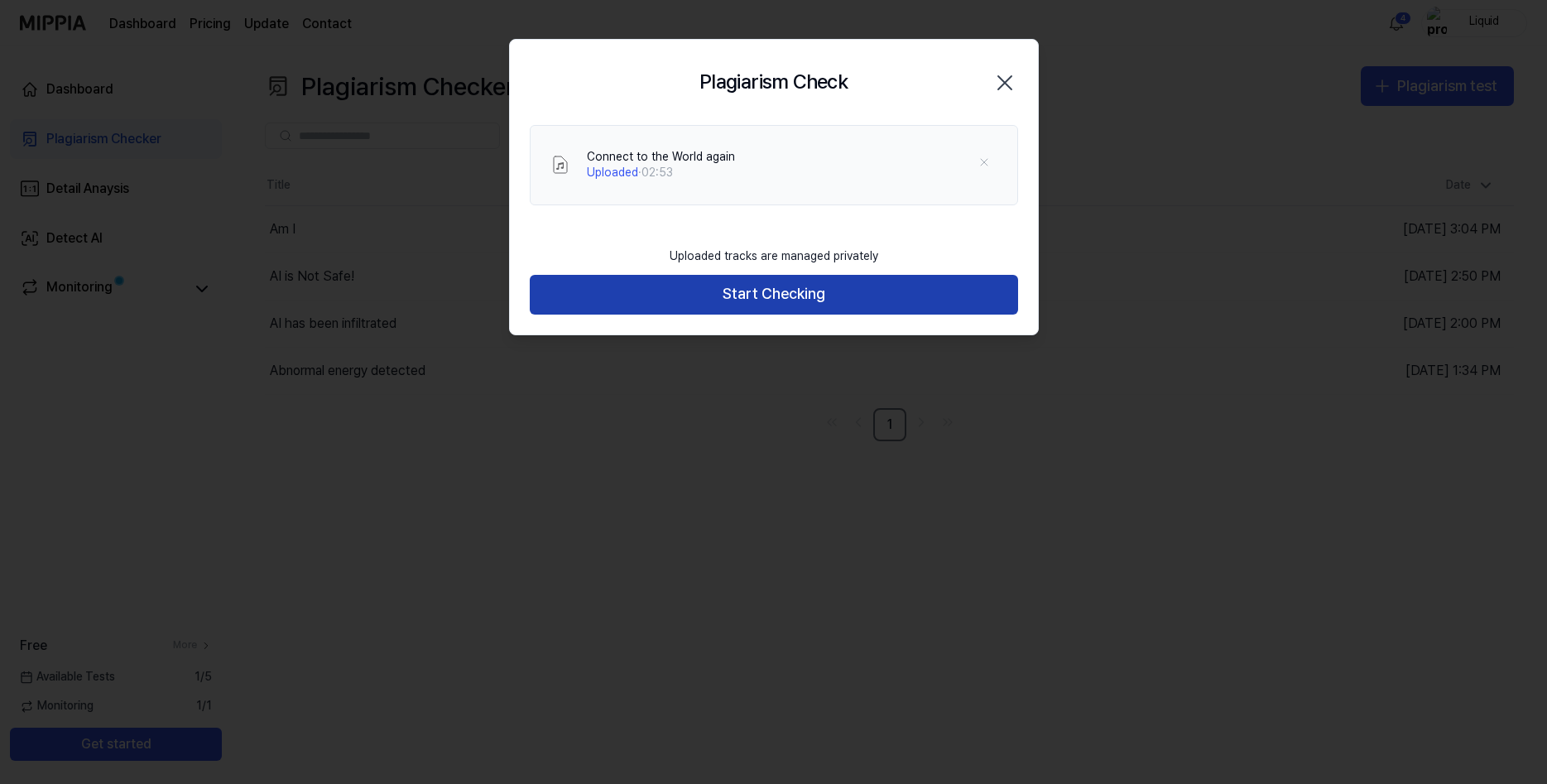
click at [720, 314] on button "Start Checking" at bounding box center [774, 294] width 489 height 39
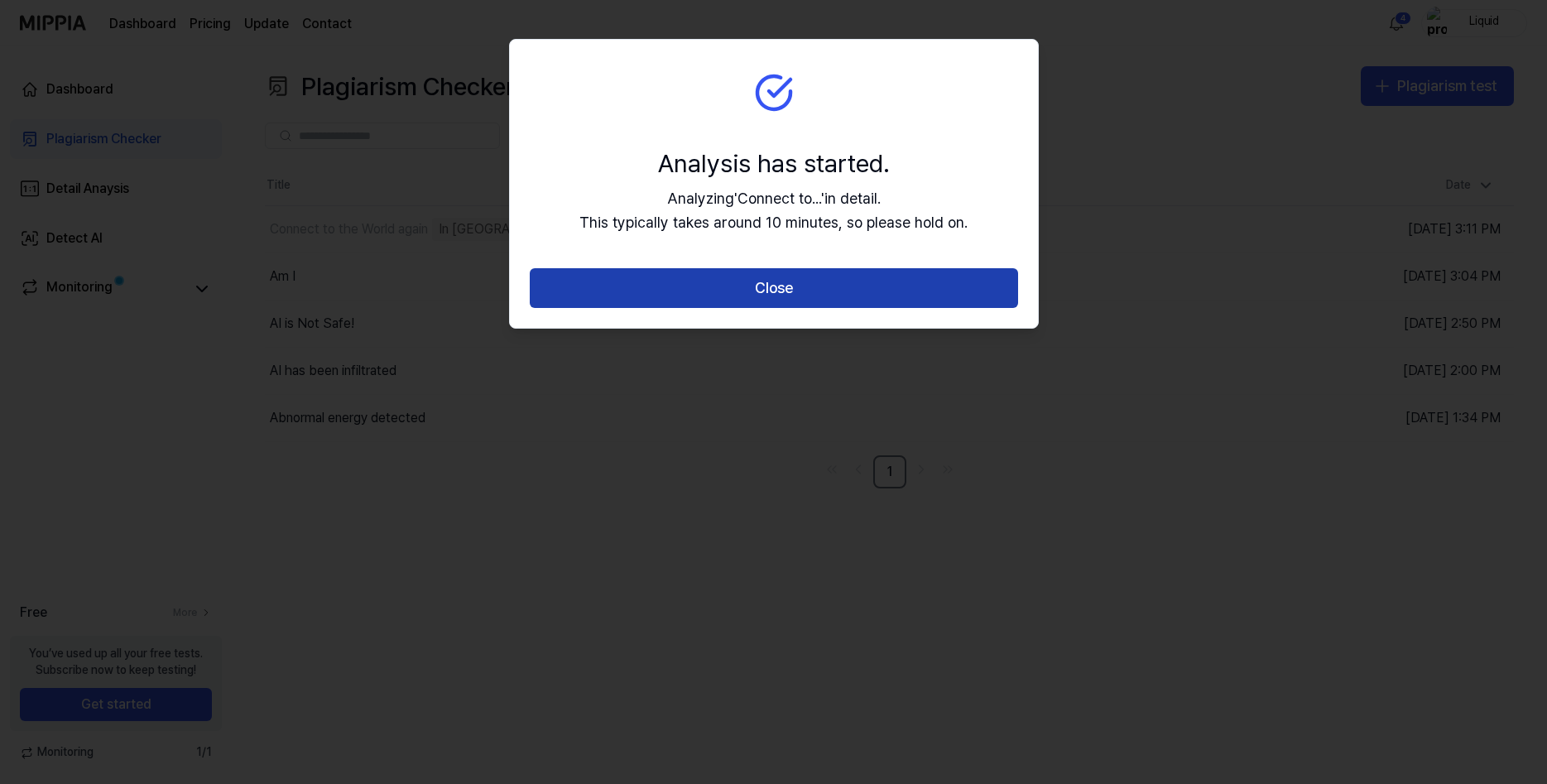
click at [721, 308] on button "Close" at bounding box center [774, 288] width 489 height 39
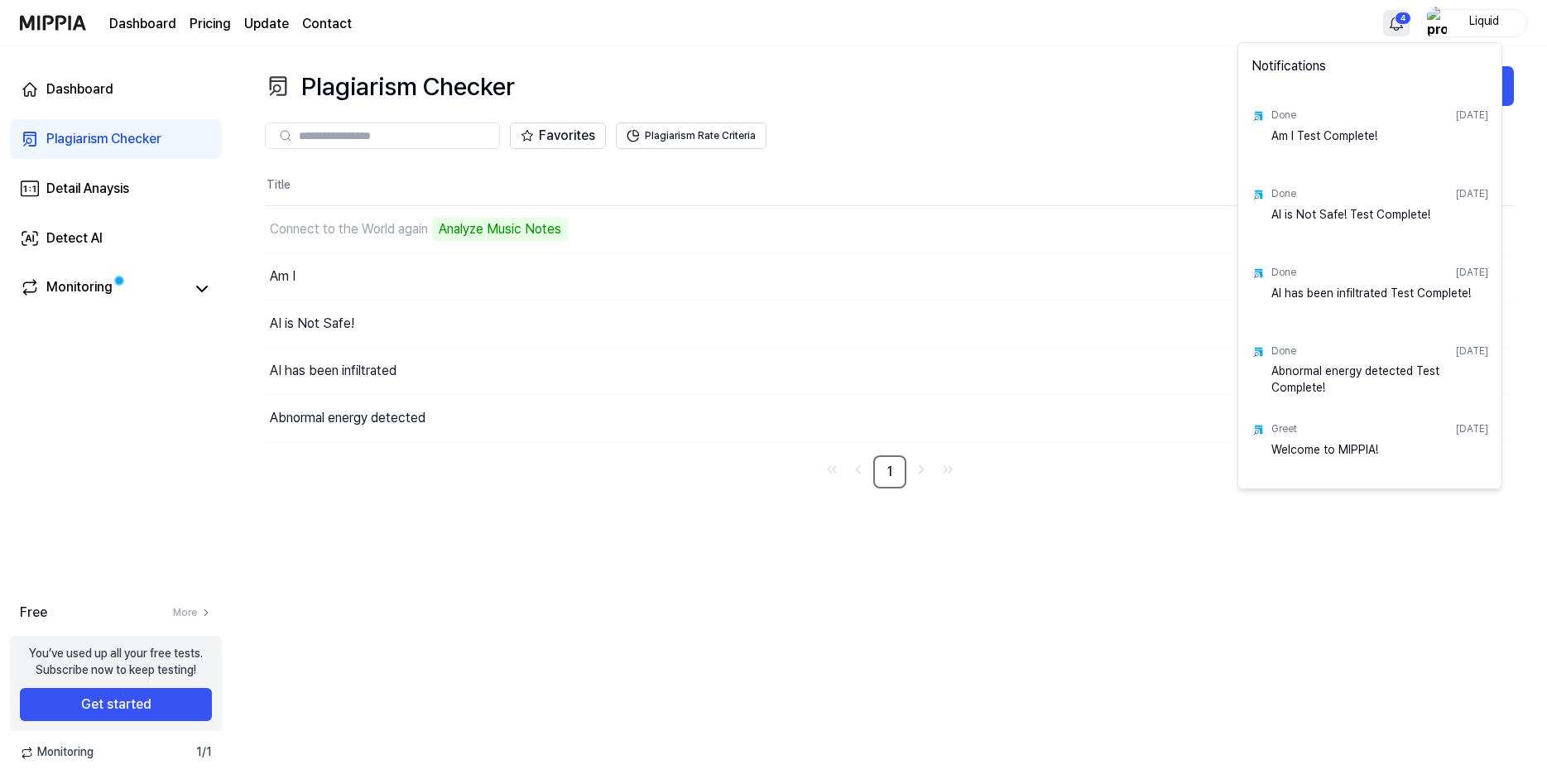
click at [1391, 24] on html "Dashboard Pricing Update Contact 4 Liquid Dashboard Plagiarism Checker Detail A…" at bounding box center [773, 392] width 1547 height 784
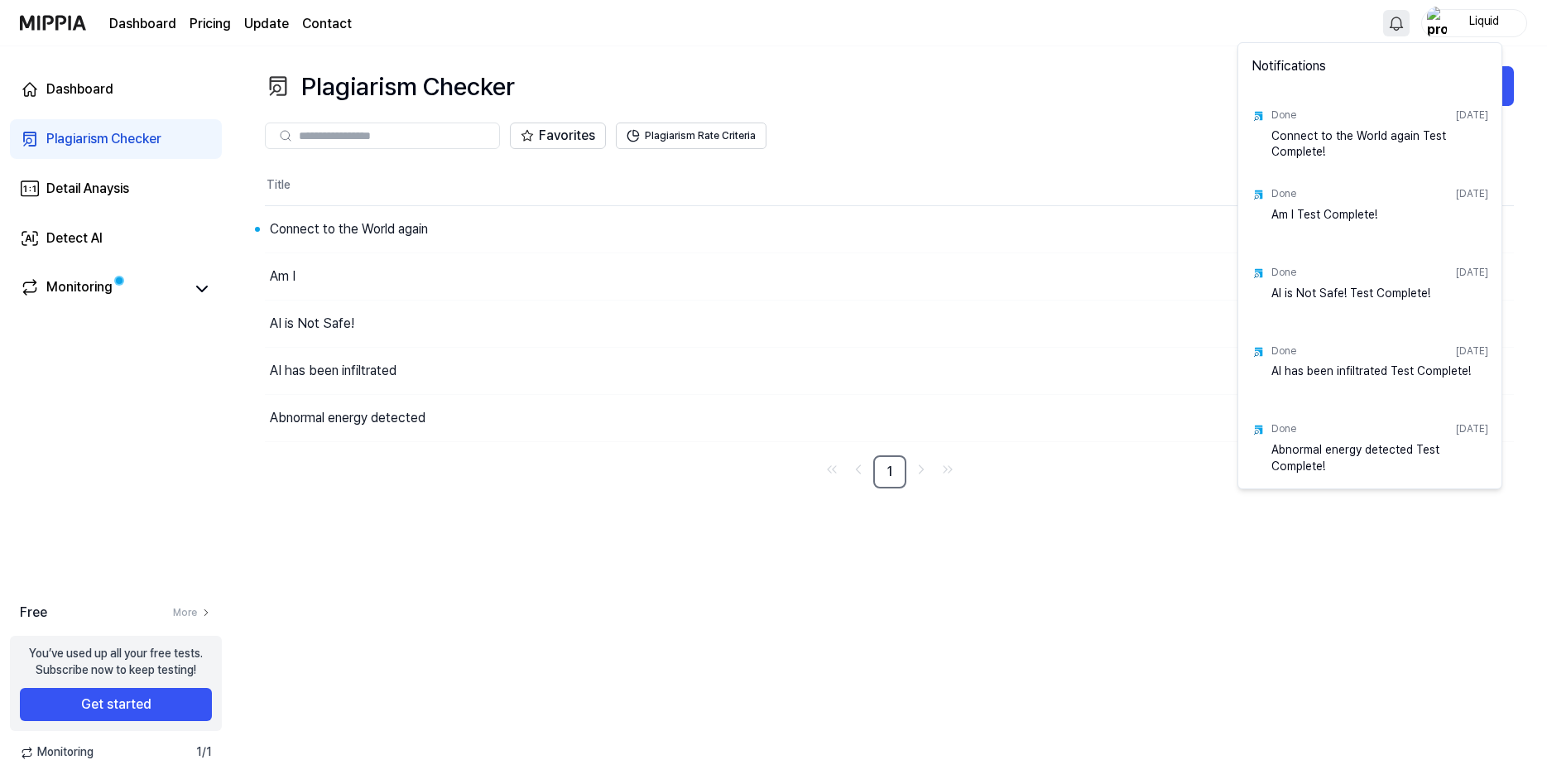
click at [898, 248] on html "Dashboard Pricing Update Contact Liquid Dashboard Plagiarism Checker Detail Ana…" at bounding box center [773, 392] width 1547 height 784
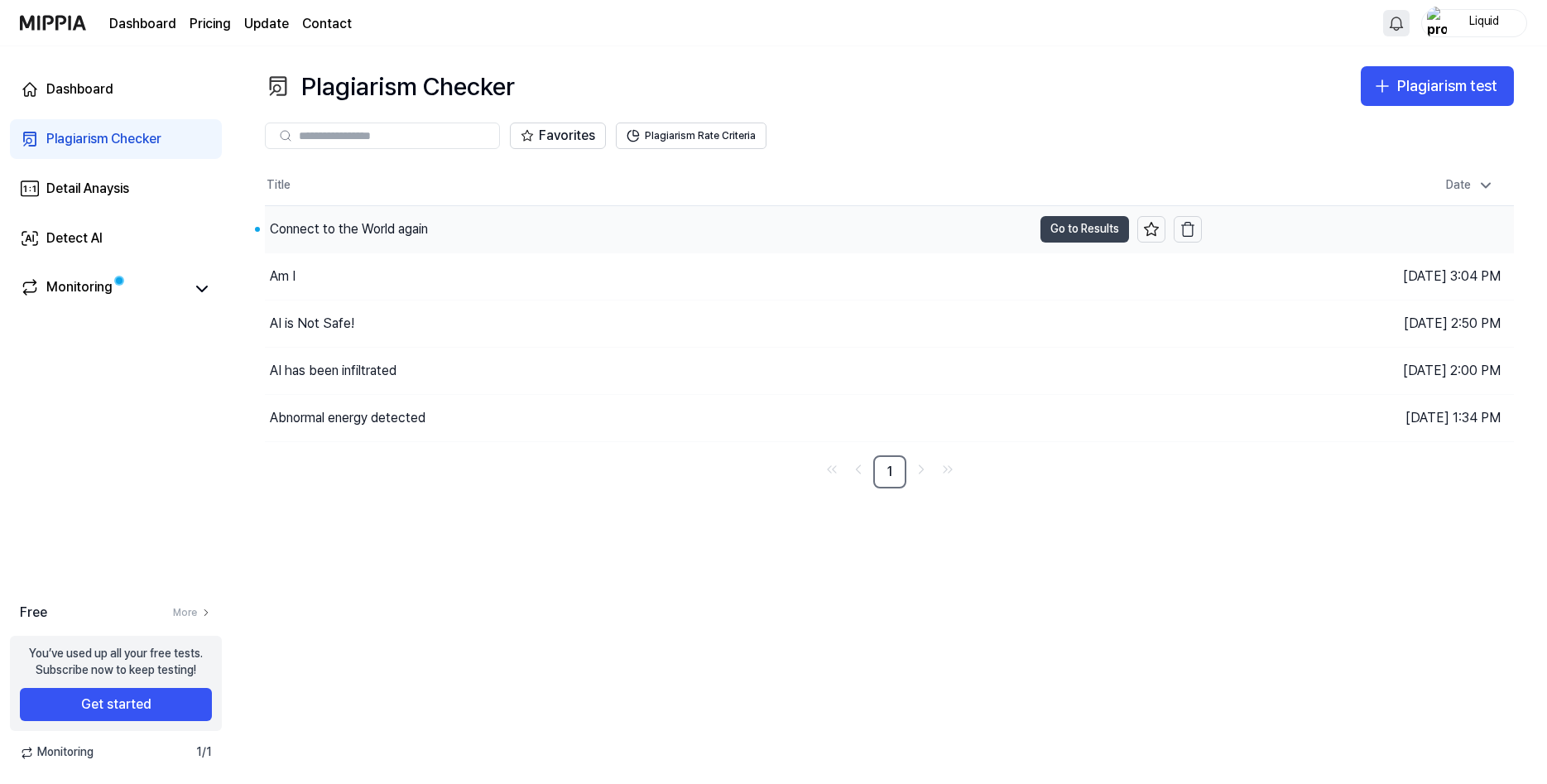
click at [1051, 243] on button "Go to Results" at bounding box center [1084, 229] width 88 height 26
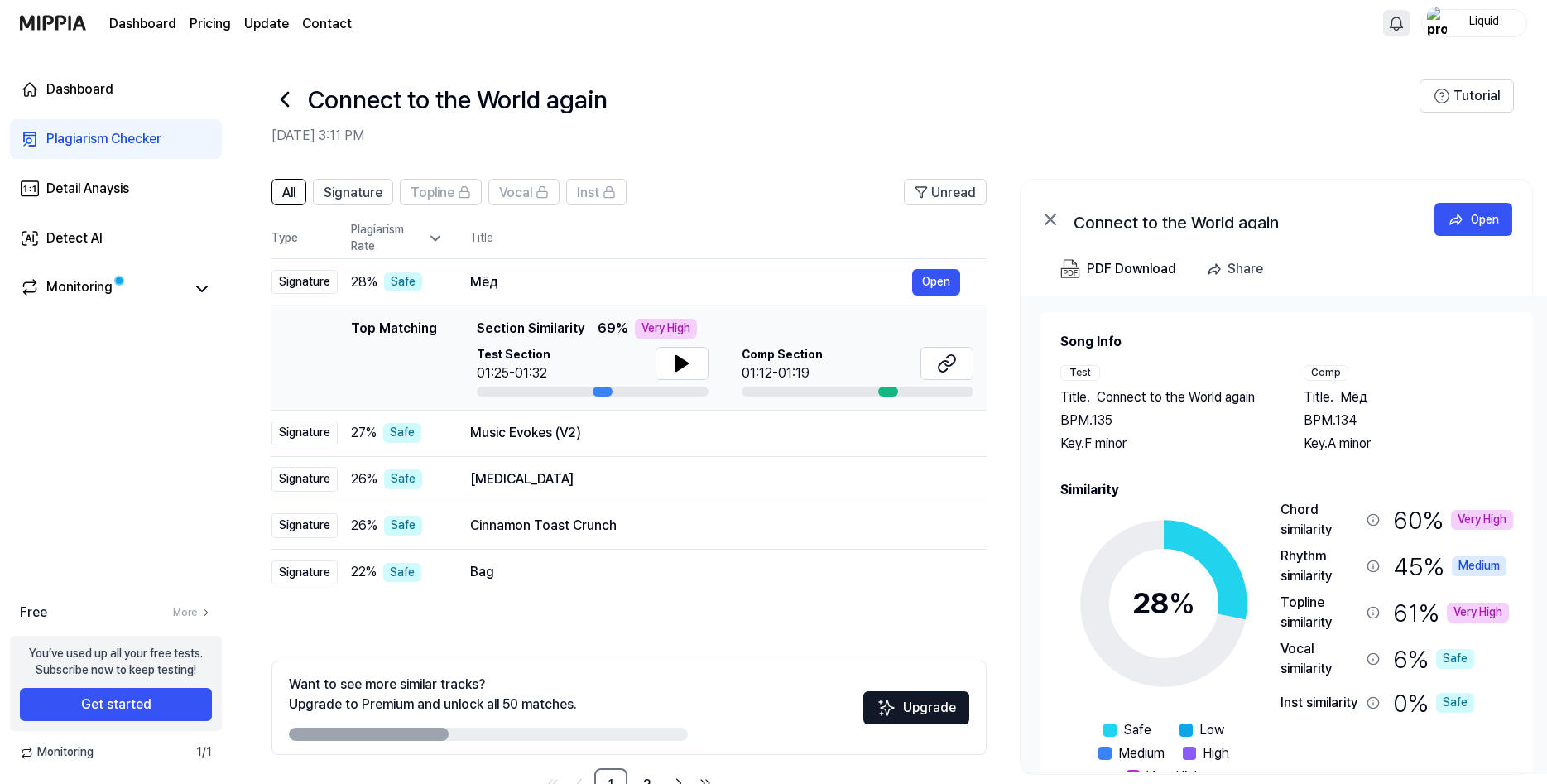
click at [298, 108] on icon at bounding box center [284, 99] width 26 height 26
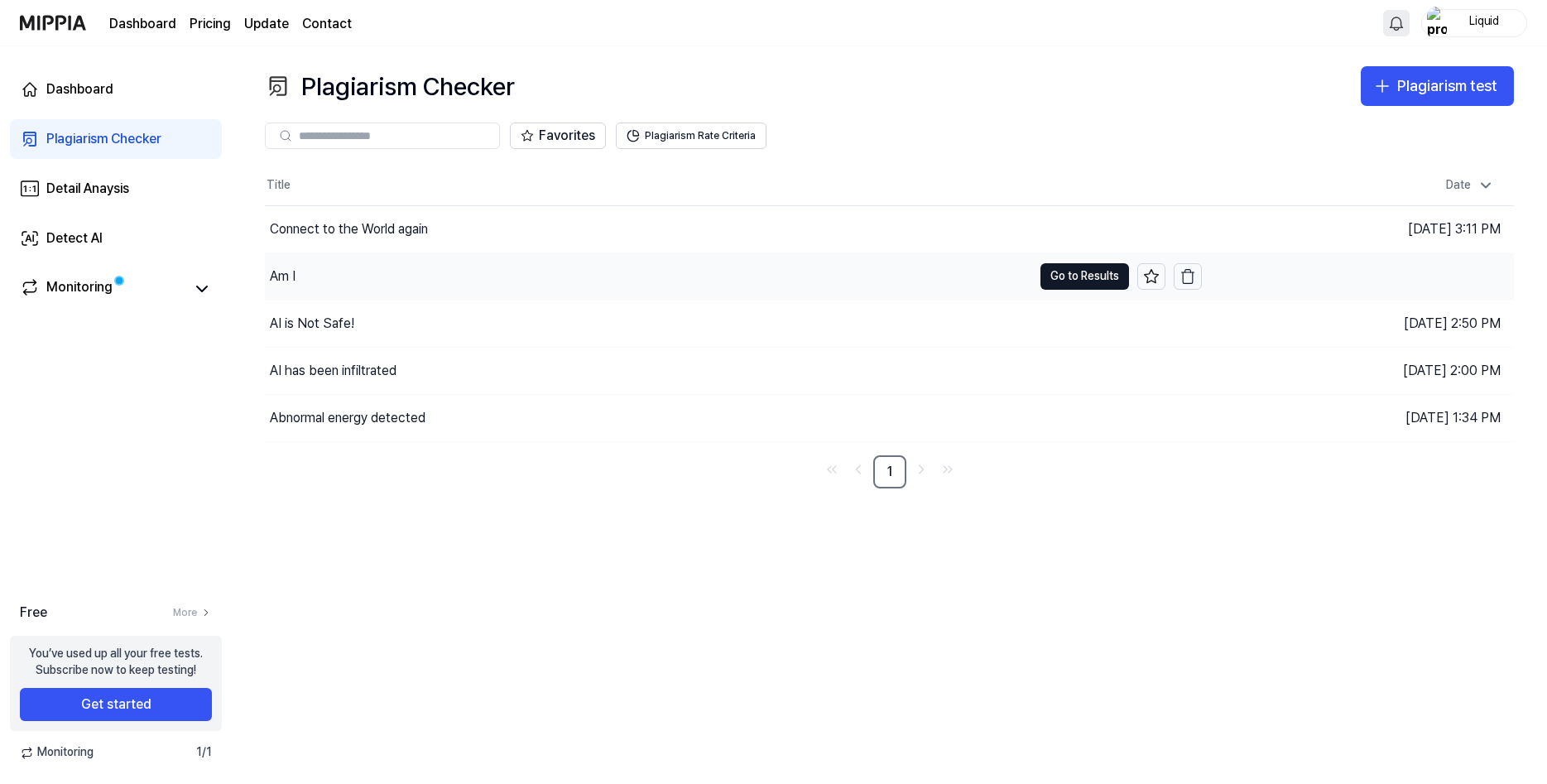
click at [374, 296] on div "Am I" at bounding box center [648, 276] width 767 height 46
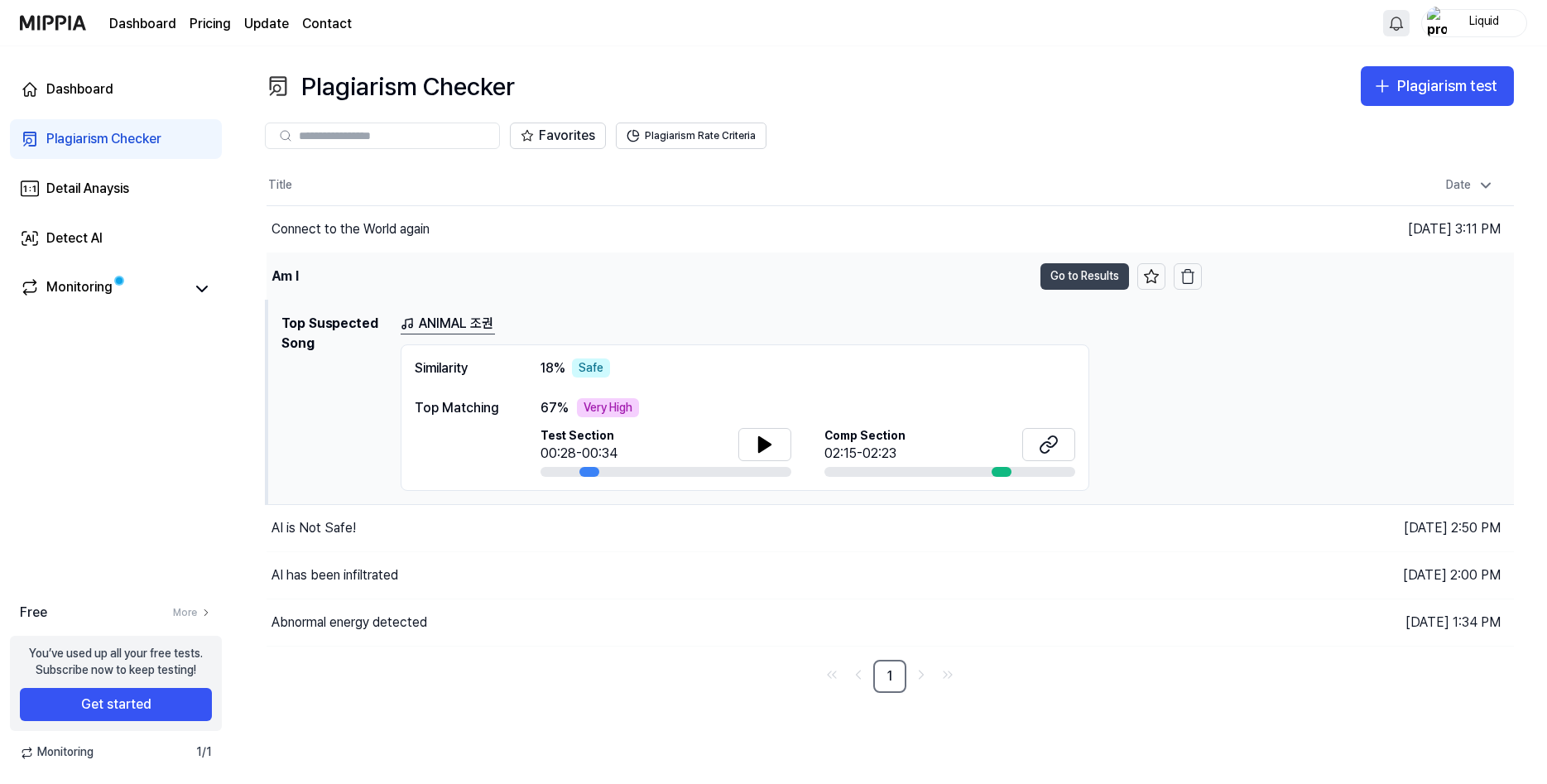
click at [1061, 290] on button "Go to Results" at bounding box center [1084, 277] width 88 height 26
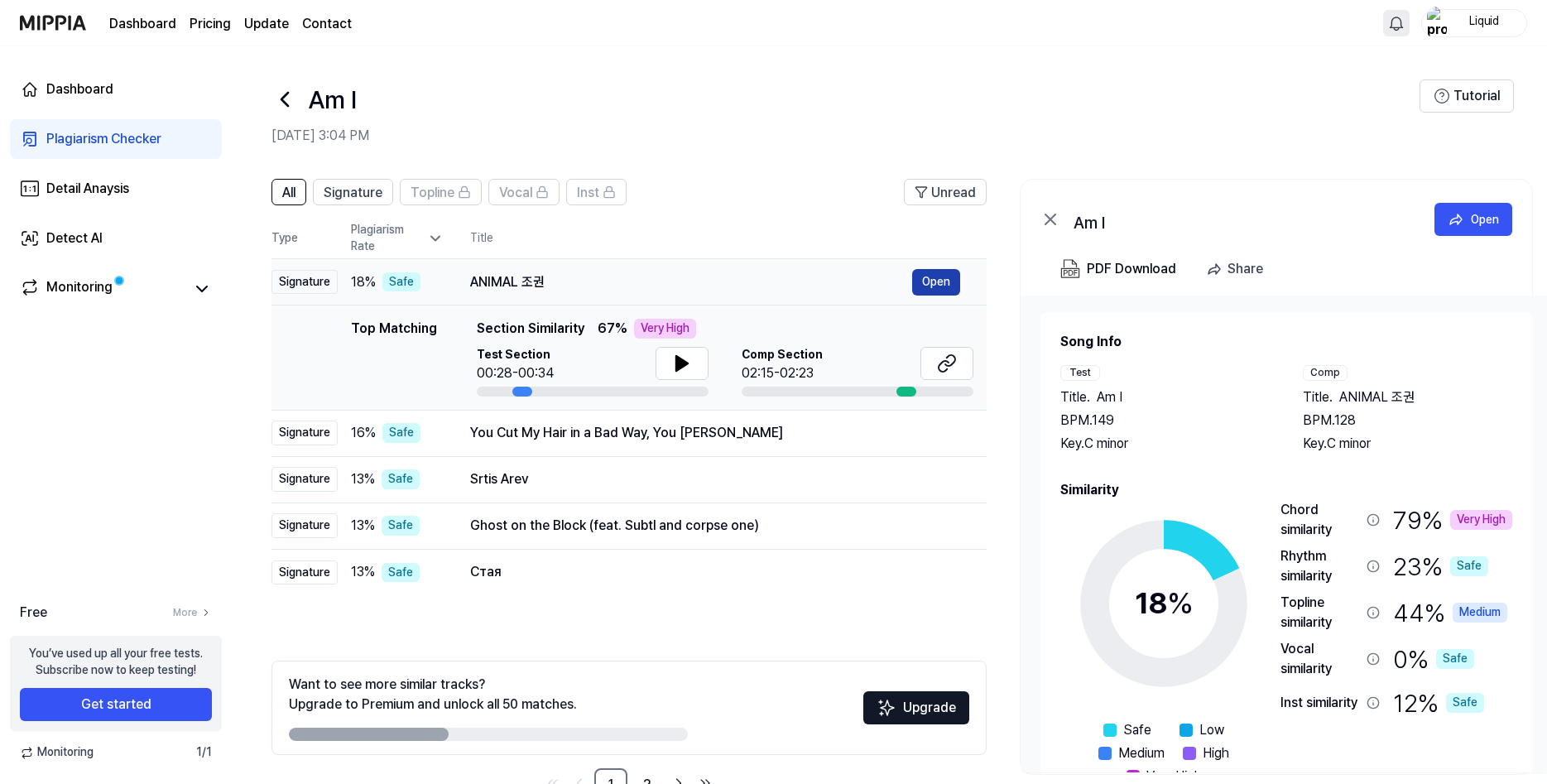
click at [961, 295] on button "Open" at bounding box center [935, 282] width 48 height 26
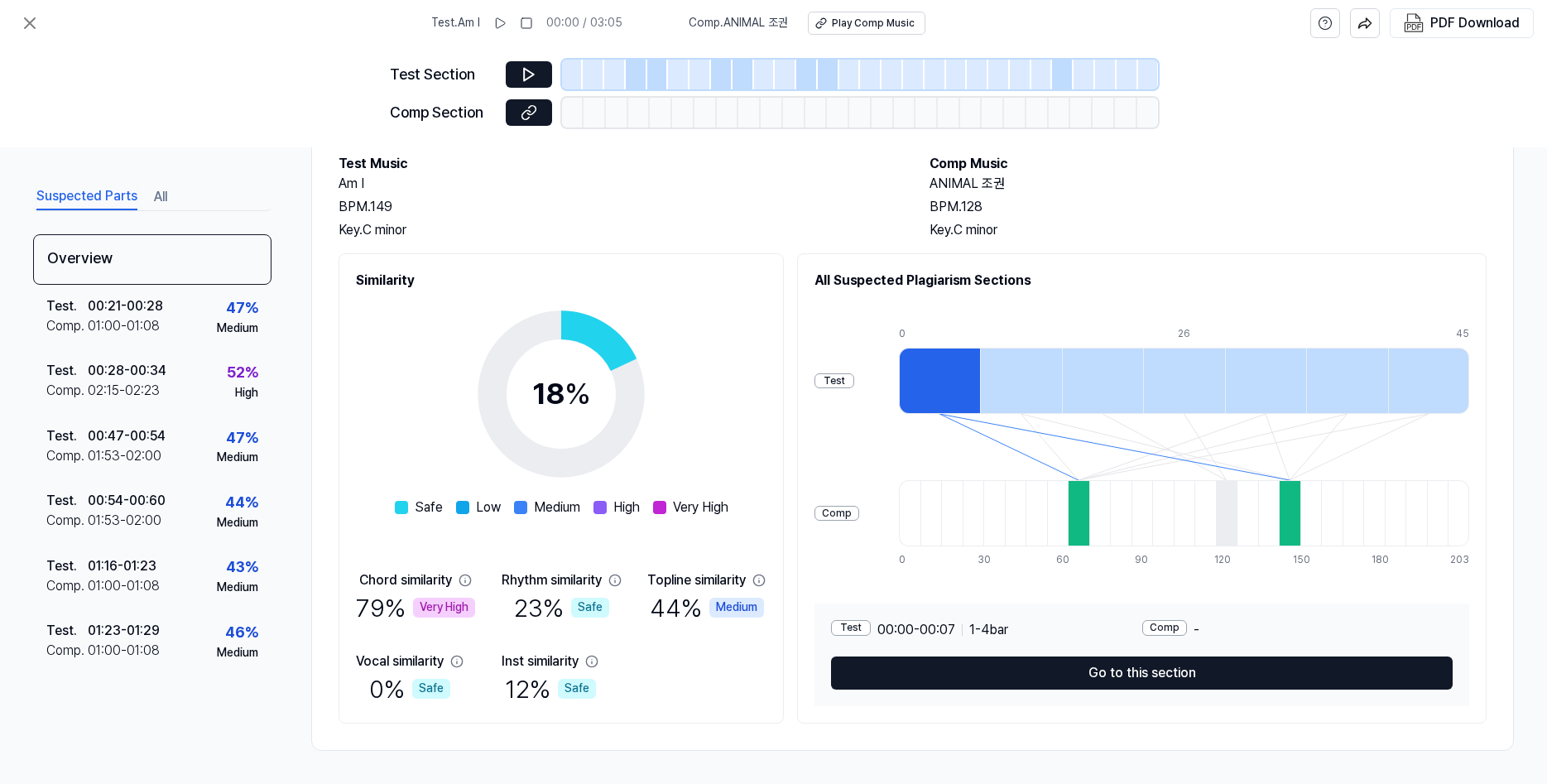
scroll to position [96, 0]
